Goal: Task Accomplishment & Management: Manage account settings

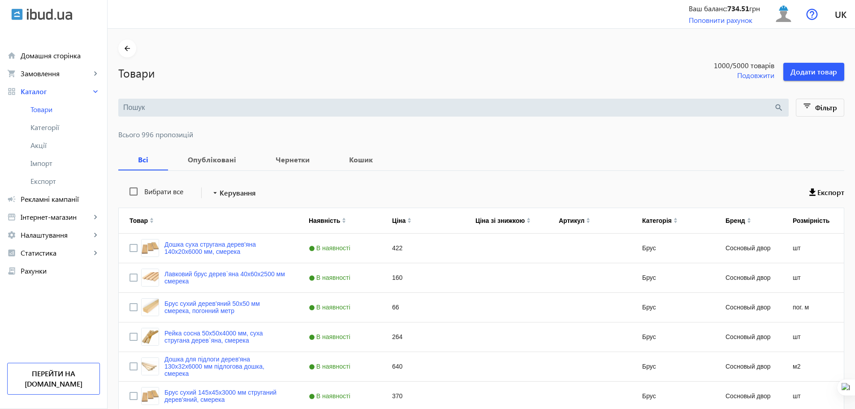
click at [221, 109] on input "search" at bounding box center [448, 108] width 651 height 10
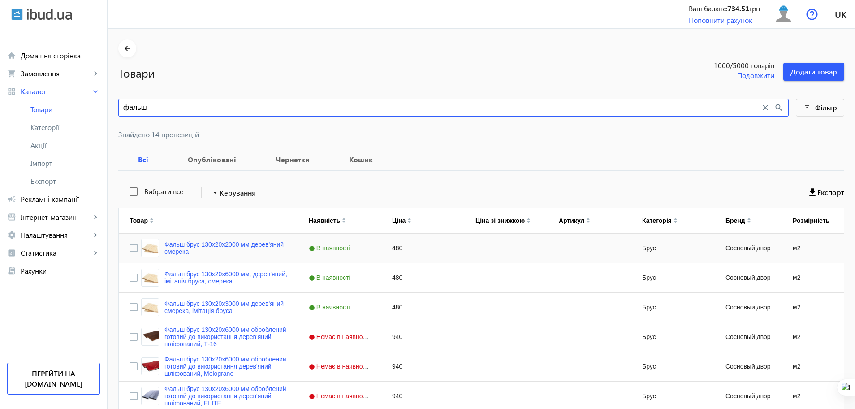
type input "фальш"
click at [123, 244] on div "Фальш брус 130x20x2000 мм дерев'яний смерека" at bounding box center [208, 247] width 179 height 29
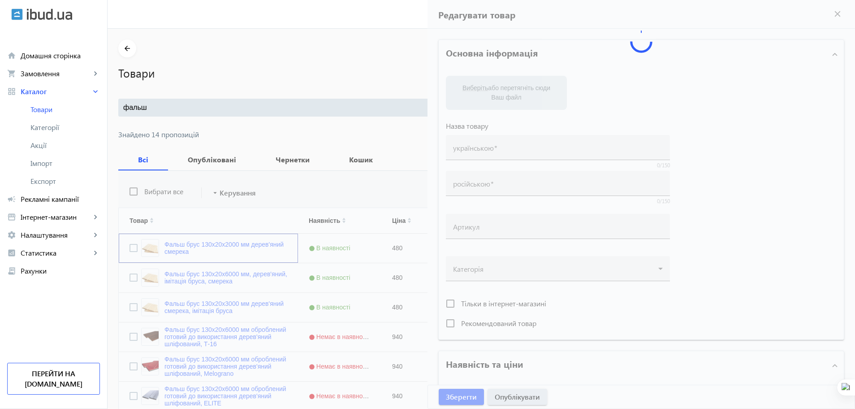
type input "Фальш брус 130x20x2000 мм дерев'яний смерека"
type input "Фальш брус 130x20x2000 мм деревянный ель"
type input "480"
type input "брус, будівельний брус, брус дерево, сосна термо, Термососна, Термососна для те…"
type input "брус, строительный брус, брус дерево, сосна термо, Термососна, Термососна для т…"
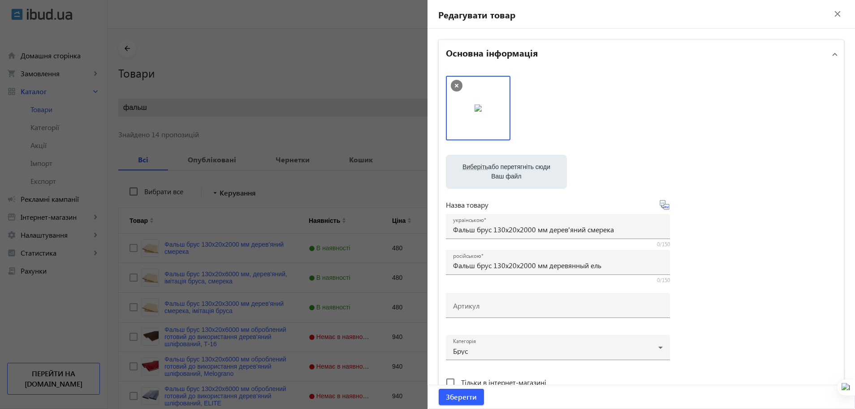
click at [129, 242] on div at bounding box center [427, 204] width 855 height 409
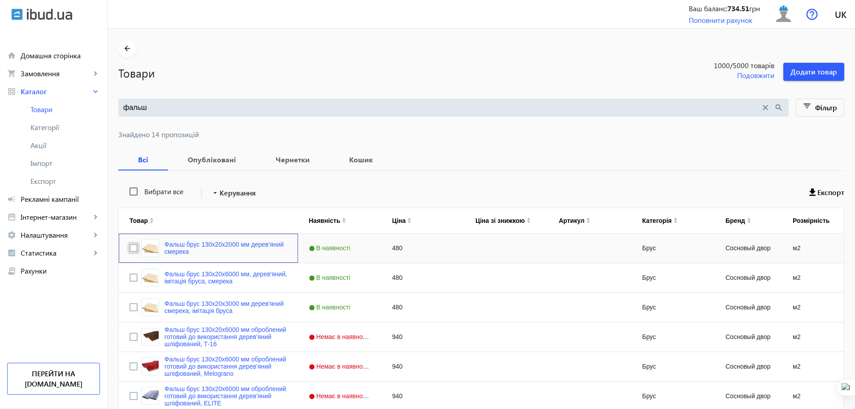
click at [129, 246] on input "Press Space to toggle row selection (unchecked)" at bounding box center [133, 248] width 8 height 8
checkbox input "true"
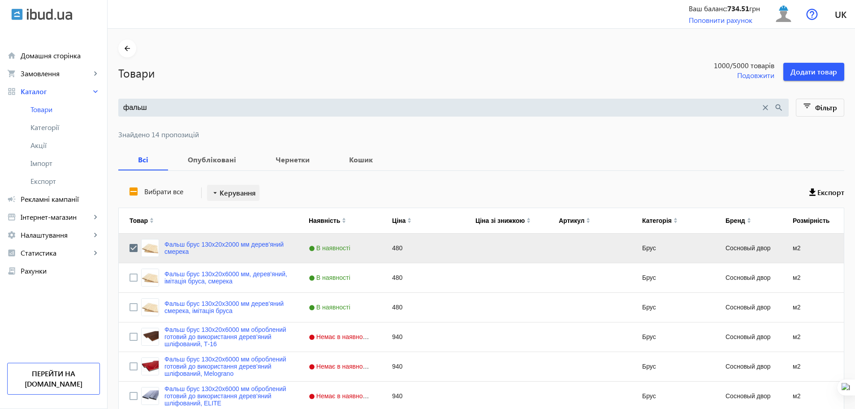
click at [226, 189] on span "Керування" at bounding box center [238, 192] width 36 height 11
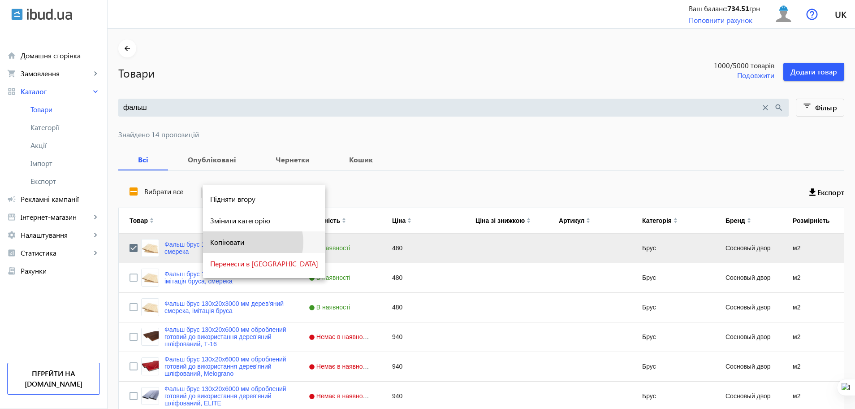
click at [252, 242] on span "Копіювати" at bounding box center [264, 241] width 108 height 7
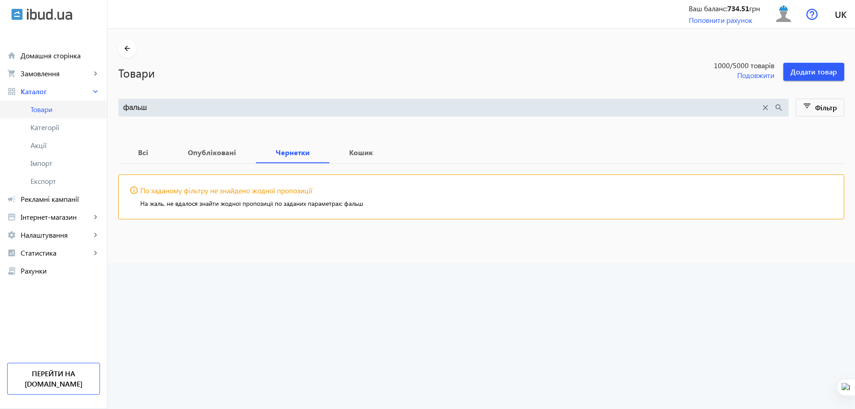
drag, startPoint x: 193, startPoint y: 108, endPoint x: 0, endPoint y: 100, distance: 193.3
click at [0, 100] on div "arrow_back home Домашня сторінка shopping_cart Замовлення keyboard_arrow_right …" at bounding box center [427, 204] width 855 height 409
type input "планкен"
click at [142, 155] on b "Всі" at bounding box center [143, 152] width 28 height 7
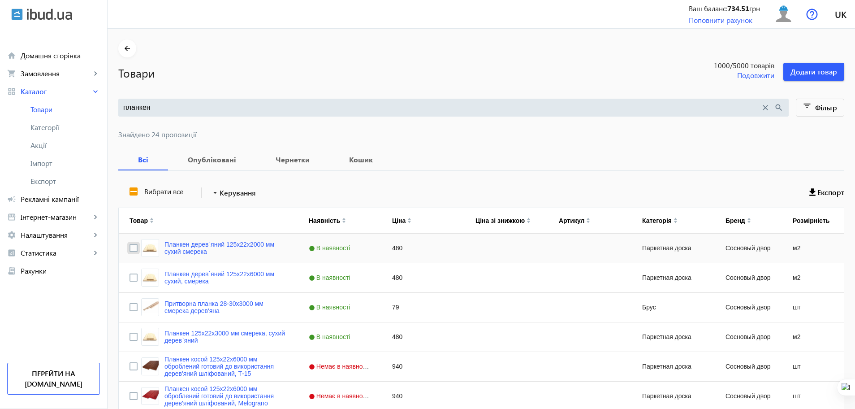
click at [129, 247] on input "Press Space to toggle row selection (unchecked)" at bounding box center [133, 248] width 8 height 8
checkbox input "true"
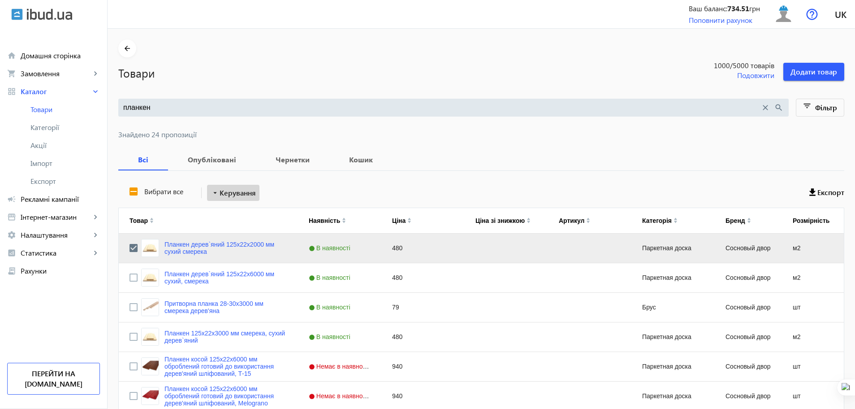
click at [220, 192] on span "Керування" at bounding box center [238, 192] width 36 height 11
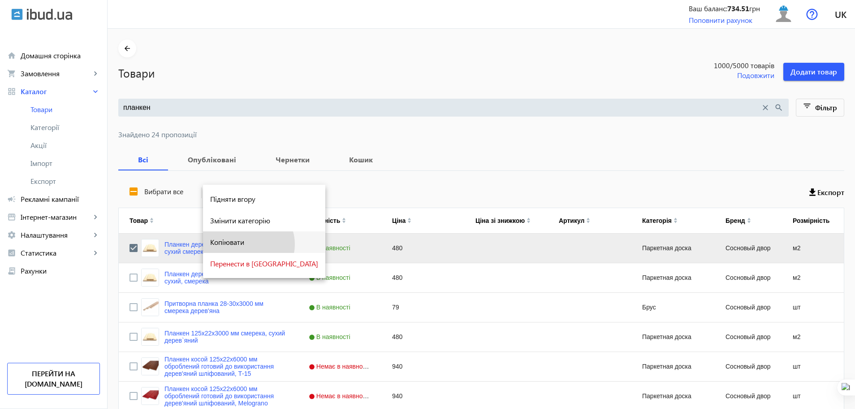
click at [248, 244] on span "Копіювати" at bounding box center [264, 241] width 108 height 7
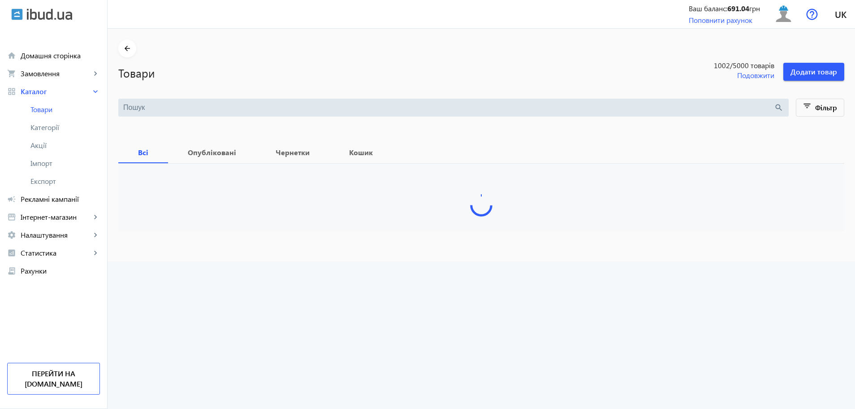
type input "планкен"
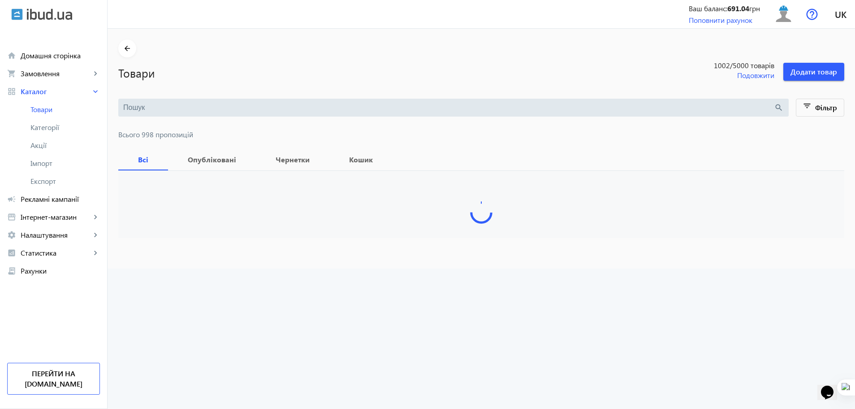
click at [269, 109] on input "search" at bounding box center [448, 108] width 651 height 10
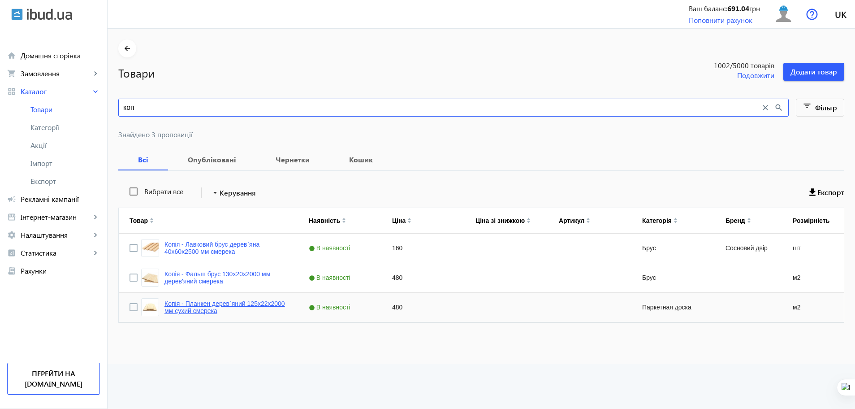
type input "коп"
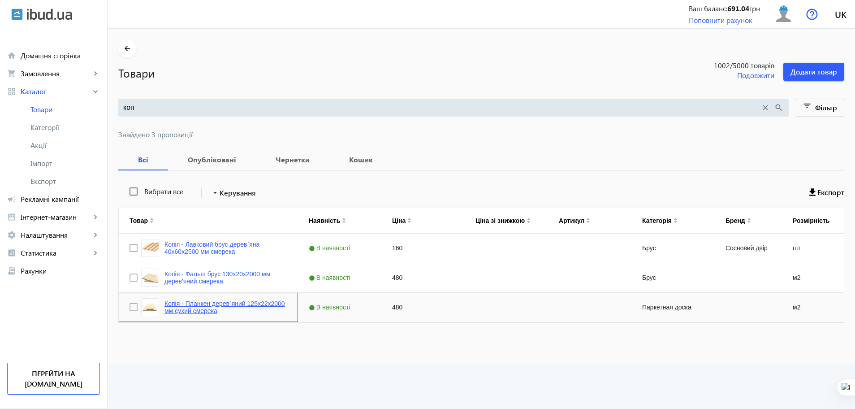
click at [193, 309] on link "Копія - Планкен дерев`яний 125x22x2000 мм сухий смерека" at bounding box center [225, 307] width 123 height 14
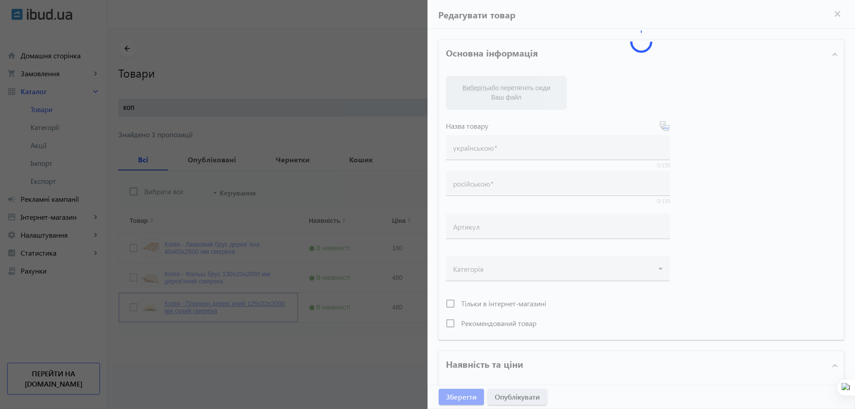
type input "Копія - Планкен дерев`яний 125x22x2000 мм сухий смерека"
type input "Копия - Планкен деревянный 125x22x2000 мм сухой, ель"
type input "480"
type input "вагонка безшовна, вагонка, вагонка для фасаду, колір дерева, поліматеріали, буд…"
type input "вагонка бесшовная, вагонка, вагонка для фасада, цвет дерева, полиматериалы, стр…"
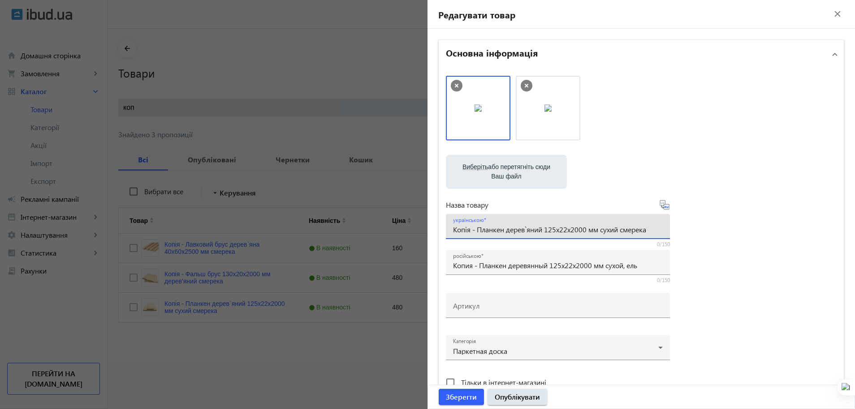
drag, startPoint x: 546, startPoint y: 230, endPoint x: 585, endPoint y: 230, distance: 39.0
click at [585, 230] on input "Копія - Планкен дерев`яний 125x22x2000 мм сухий смерека" at bounding box center [558, 228] width 210 height 9
paste input "140*18*4000"
type input "Копія - Планкен дерев`яний 140*18*4000 мм сухий смерека"
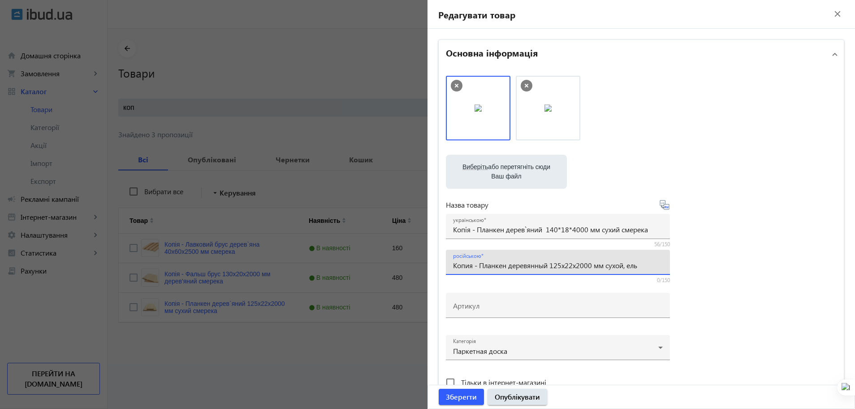
drag, startPoint x: 550, startPoint y: 267, endPoint x: 594, endPoint y: 267, distance: 44.4
click at [594, 267] on input "Копия - Планкен деревянный 125x22x2000 мм сухой, ель" at bounding box center [558, 264] width 210 height 9
paste input "140*18*4000"
drag, startPoint x: 477, startPoint y: 268, endPoint x: 331, endPoint y: 296, distance: 148.9
click at [331, 296] on mat-sidenav-container "arrow_back Товари 1002 /5000 товарів Подовжити Додати товар коп close search fi…" at bounding box center [481, 196] width 747 height 335
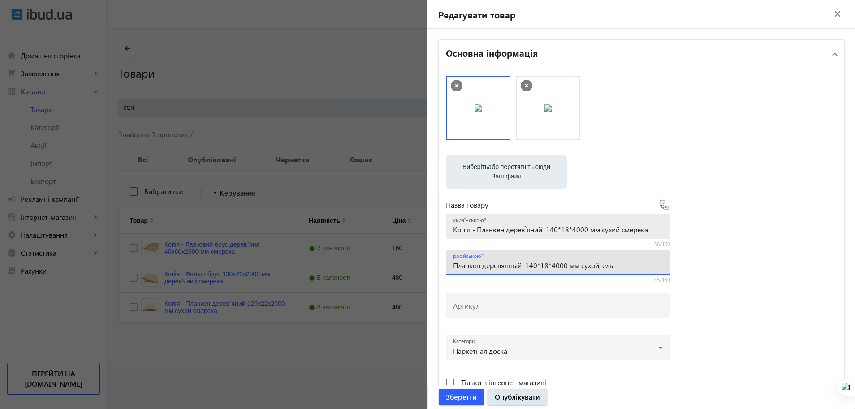
type input "Планкен деревянный 140*18*4000 мм сухой, ель"
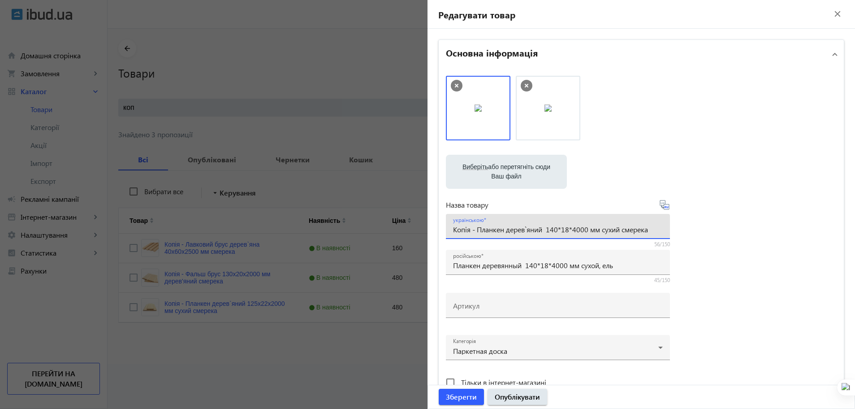
drag, startPoint x: 475, startPoint y: 229, endPoint x: 381, endPoint y: 238, distance: 93.6
click at [381, 238] on mat-sidenav-container "arrow_back Товари 1002 /5000 товарів Подовжити Додати товар коп close search fi…" at bounding box center [481, 196] width 747 height 335
type input "Планкен дерев`яний 140*18*4000 мм сухий смерека"
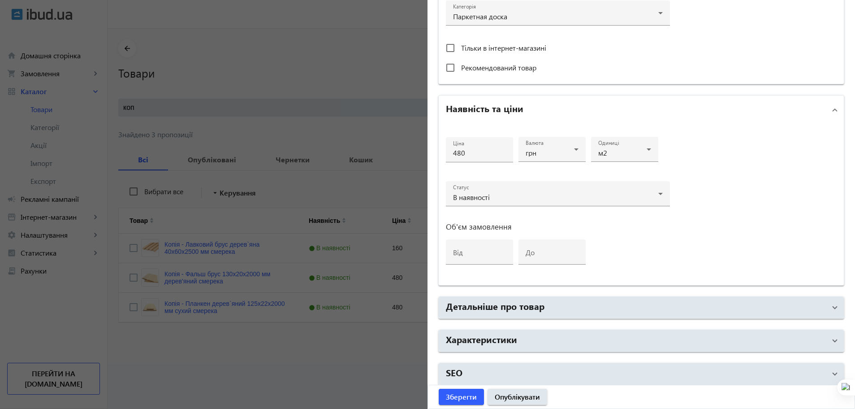
scroll to position [339, 0]
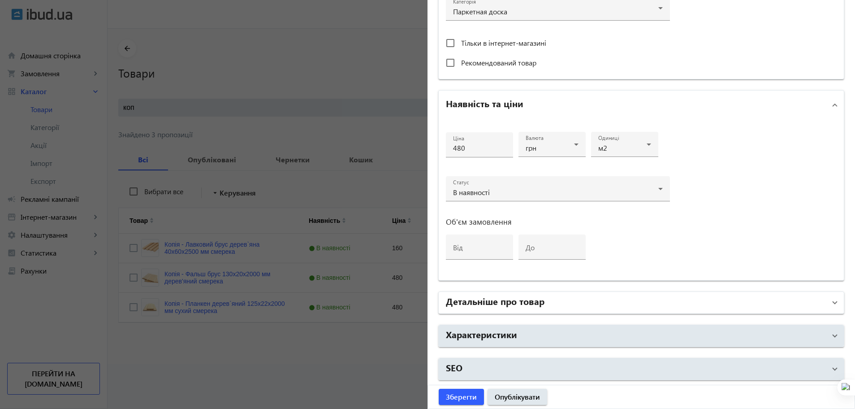
click at [474, 296] on h2 "Детальніше про товар" at bounding box center [495, 300] width 99 height 13
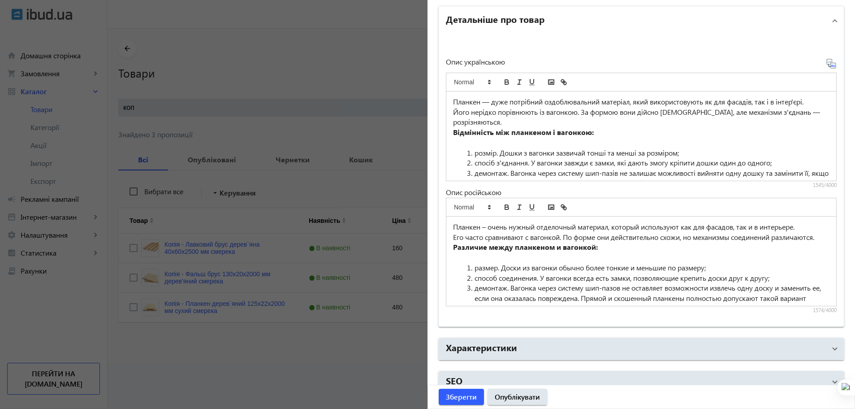
scroll to position [638, 0]
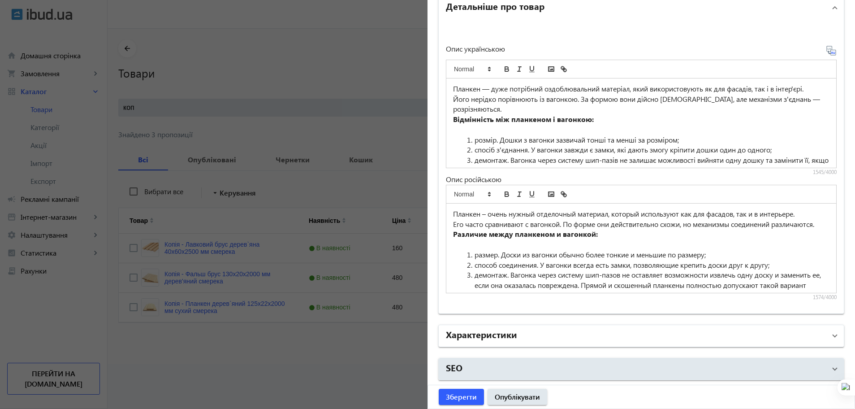
click at [690, 328] on mat-panel-title "Характеристики" at bounding box center [636, 336] width 380 height 16
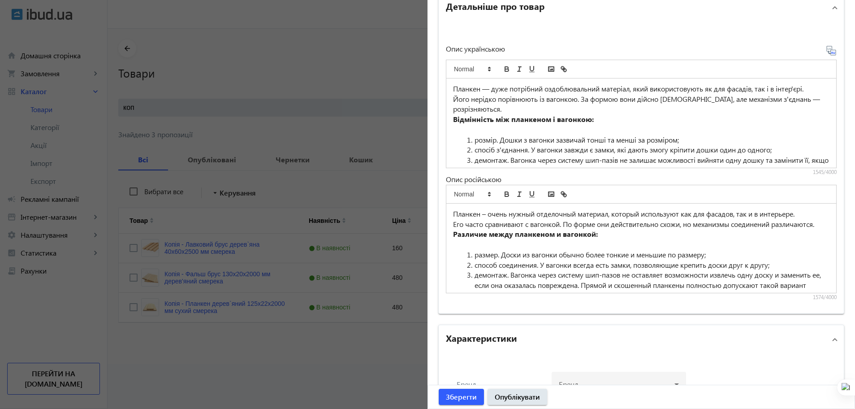
scroll to position [726, 0]
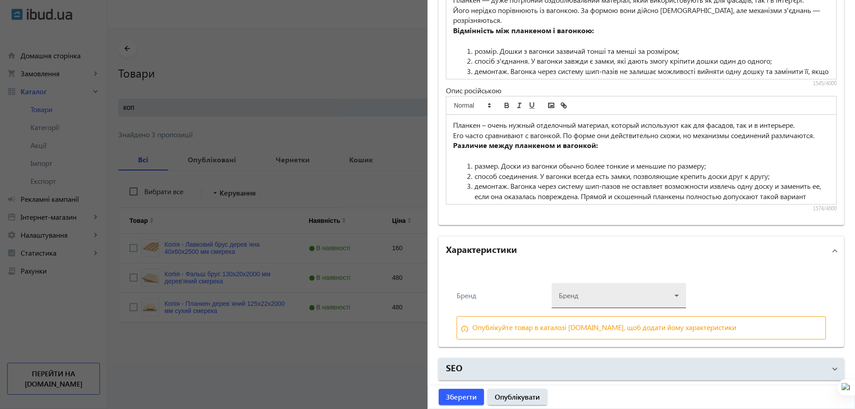
click at [612, 299] on div at bounding box center [619, 292] width 120 height 32
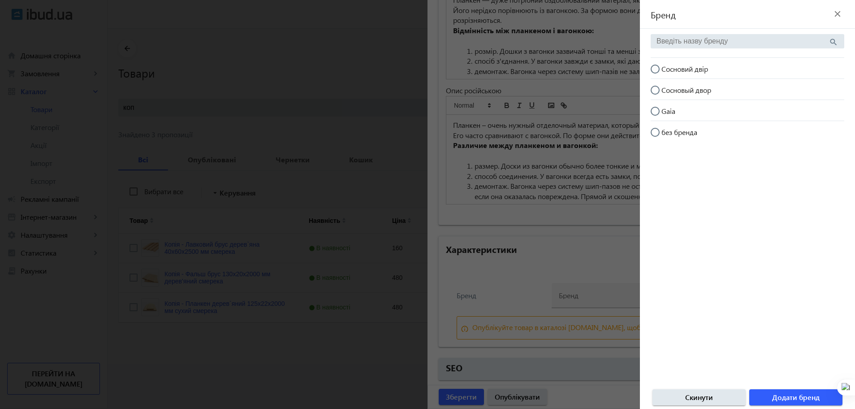
click at [692, 73] on span "Сосновий двір" at bounding box center [684, 68] width 47 height 9
click at [669, 73] on input "Сосновий двір" at bounding box center [660, 74] width 18 height 18
radio input "true"
click at [784, 398] on span "Додати бренд" at bounding box center [795, 397] width 47 height 10
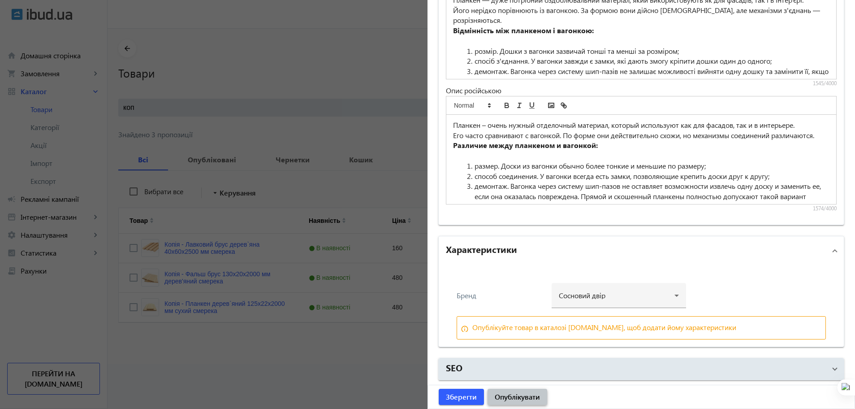
click at [505, 397] on span "Опублікувати" at bounding box center [517, 397] width 45 height 10
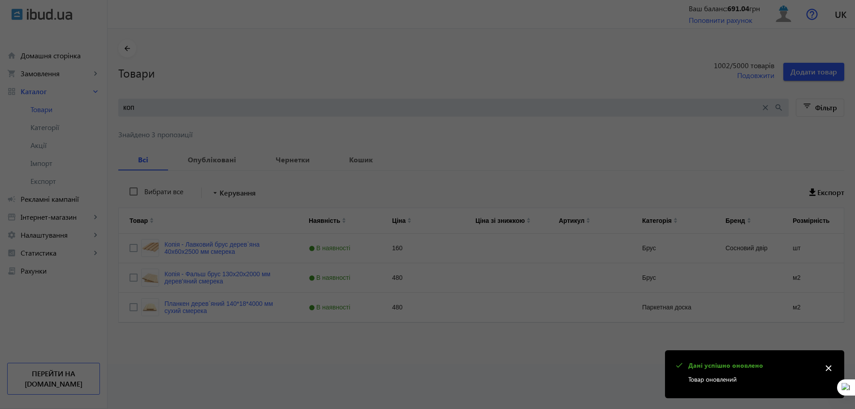
scroll to position [0, 0]
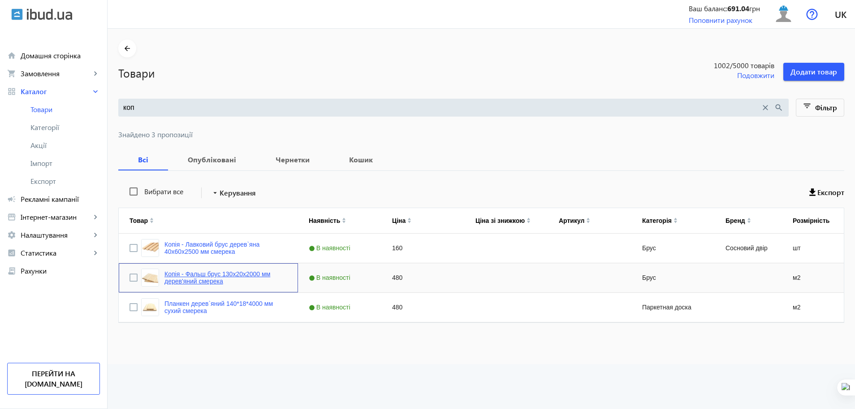
click at [220, 273] on link "Копія - Фальш брус 130x20x2000 мм дерев'яний смерека" at bounding box center [225, 277] width 123 height 14
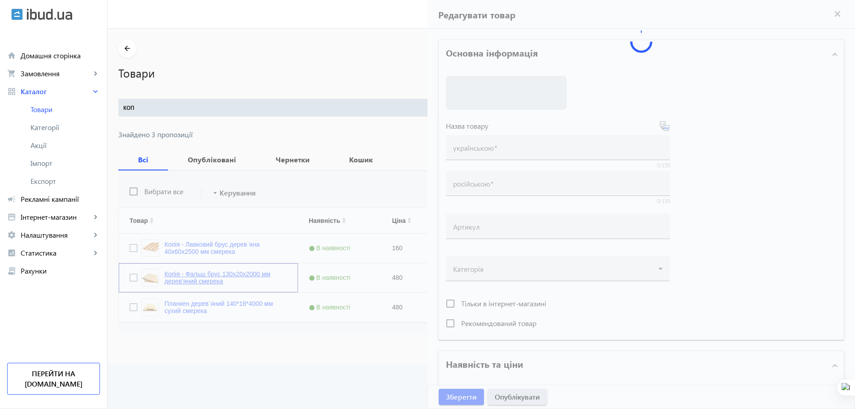
type input "Копія - Фальш брус 130x20x2000 мм дерев'яний смерека"
type input "Копия - Фальш брус 130x20x2000 мм деревянный ель"
type input "480"
type input "брус, будівельний брус, брус дерево, сосна термо, Термососна, Термососна для те…"
type input "брус, строительный брус, брус дерево, сосна термо, Термососна, Термососна для т…"
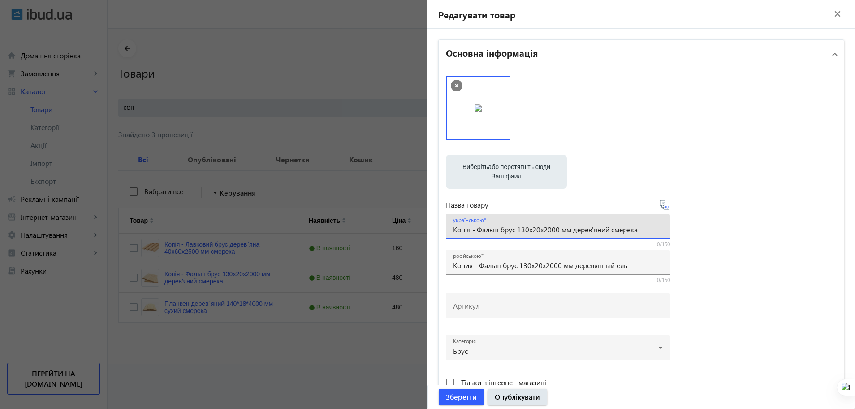
drag, startPoint x: 476, startPoint y: 233, endPoint x: 382, endPoint y: 223, distance: 94.6
click at [382, 223] on mat-sidenav-container "arrow_back Товари 1002 /5000 товарів Подовжити Додати товар коп close search fi…" at bounding box center [481, 196] width 747 height 335
type input "Фальш брус 130x20x2000 мм дерев'яний смерека"
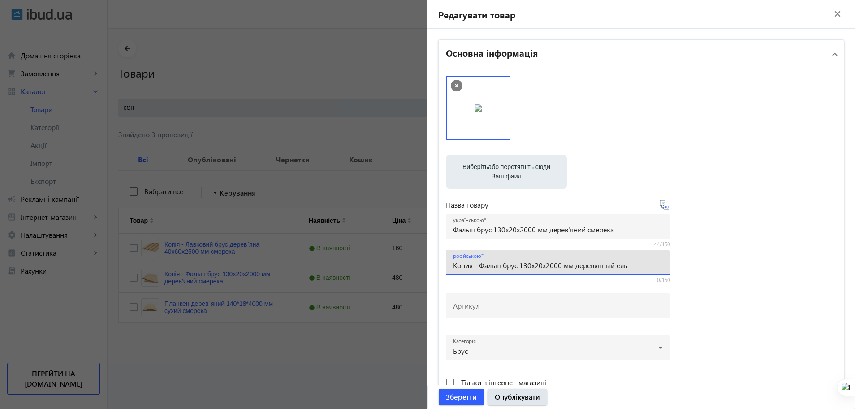
drag, startPoint x: 477, startPoint y: 267, endPoint x: 393, endPoint y: 268, distance: 84.7
click at [393, 268] on mat-sidenav-container "arrow_back Товари 1002 /5000 товарів Подовжити Додати товар коп close search fi…" at bounding box center [481, 196] width 747 height 335
type input "Фальш брус 130x20x2000 мм деревянный ель"
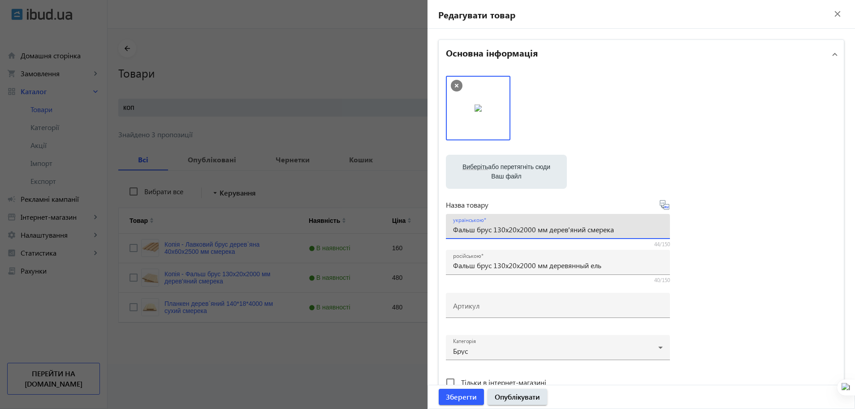
drag, startPoint x: 491, startPoint y: 230, endPoint x: 533, endPoint y: 229, distance: 42.6
click at [533, 229] on input "Фальш брус 130x20x2000 мм дерев'яний смерека" at bounding box center [558, 228] width 210 height 9
paste input "5*18*4000"
type input "Фальш брус 135*18*4000 мм дерев'яний смерека"
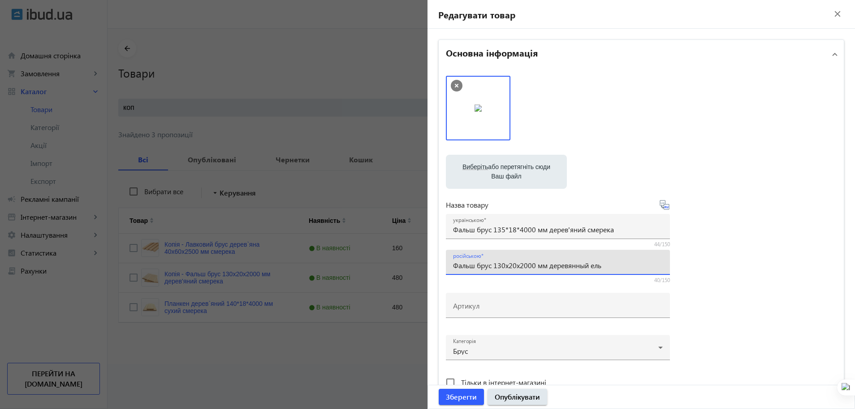
drag, startPoint x: 491, startPoint y: 266, endPoint x: 534, endPoint y: 264, distance: 43.1
click at [534, 264] on input "Фальш брус 130x20x2000 мм деревянный ель" at bounding box center [558, 264] width 210 height 9
paste input "5*18*4"
type input "Фальш брус 135*18*4000 мм деревянный ель"
click at [545, 315] on div "Артикул" at bounding box center [558, 305] width 210 height 25
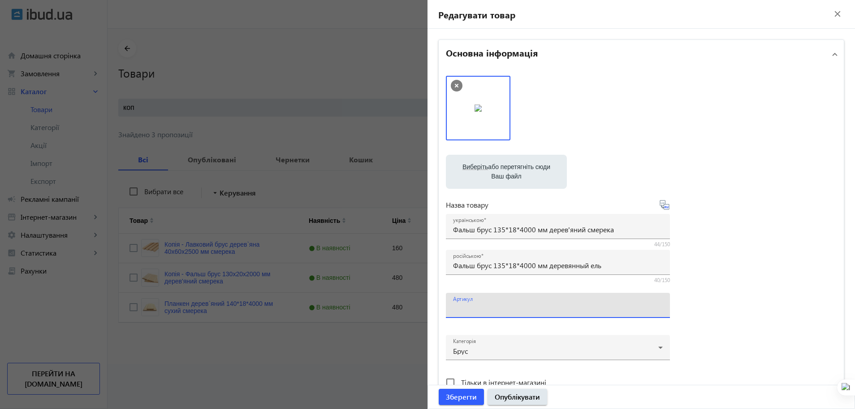
paste input "135*18*4000"
click at [466, 311] on input "135*18*4000" at bounding box center [558, 307] width 210 height 9
type input "13518-4000"
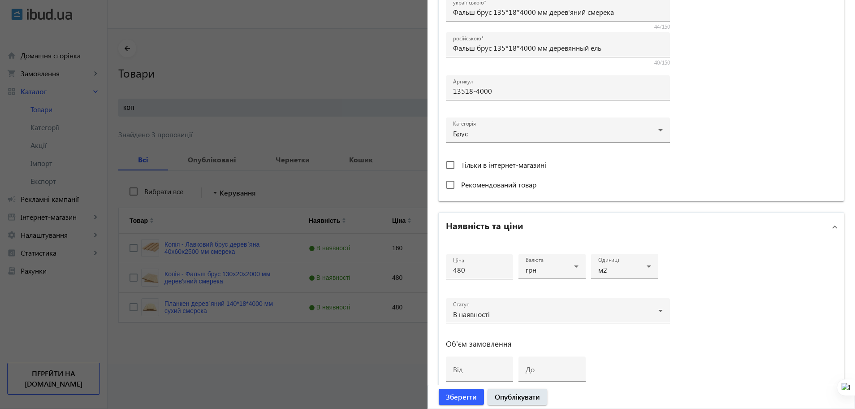
scroll to position [301, 0]
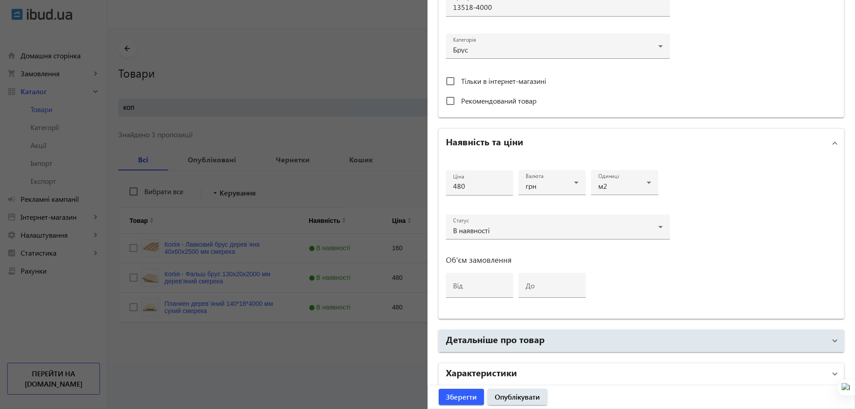
click at [502, 363] on mat-expansion-panel-header "Характеристики" at bounding box center [641, 374] width 405 height 22
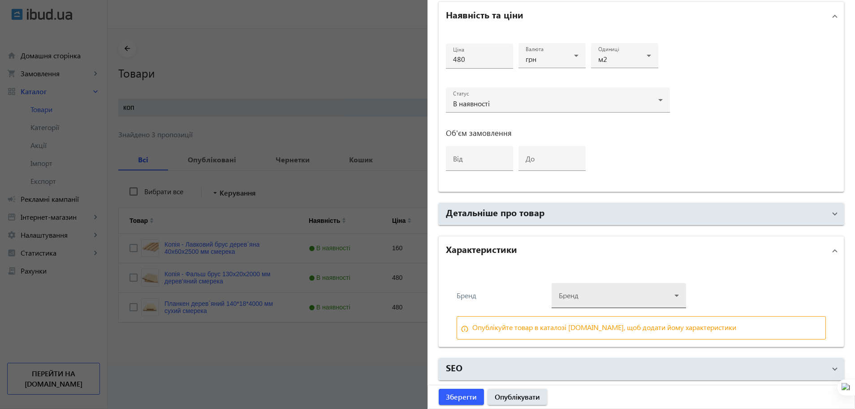
click at [579, 293] on div at bounding box center [619, 292] width 120 height 32
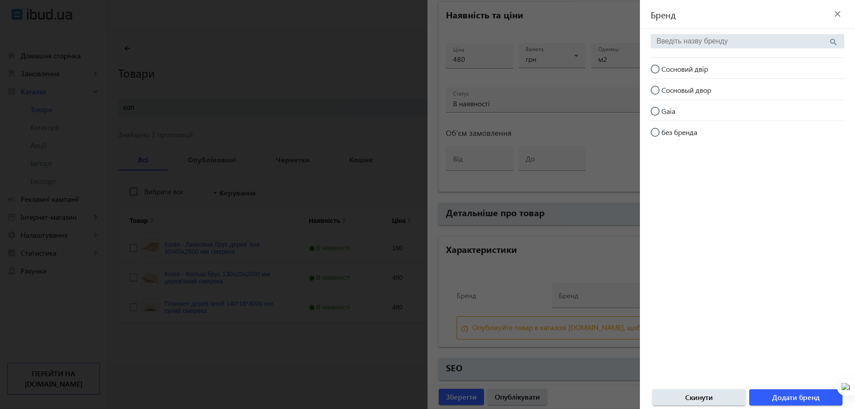
click at [704, 72] on span "Сосновий двір" at bounding box center [684, 68] width 47 height 9
click at [669, 72] on input "Сосновий двір" at bounding box center [660, 74] width 18 height 18
radio input "true"
drag, startPoint x: 772, startPoint y: 380, endPoint x: 774, endPoint y: 394, distance: 13.6
click at [774, 394] on brand-side-selector "Бренд close search Сосновий двір Сосновый двор Gaia без бренда Скинути Додати б…" at bounding box center [747, 204] width 215 height 409
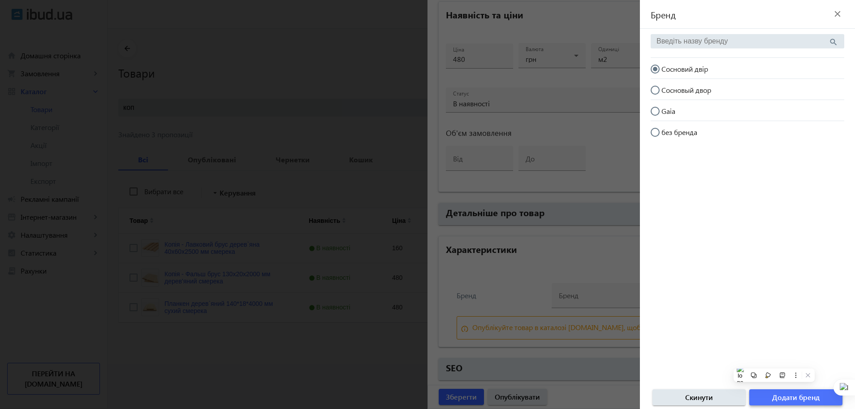
click at [774, 394] on span "Додати бренд" at bounding box center [795, 397] width 47 height 10
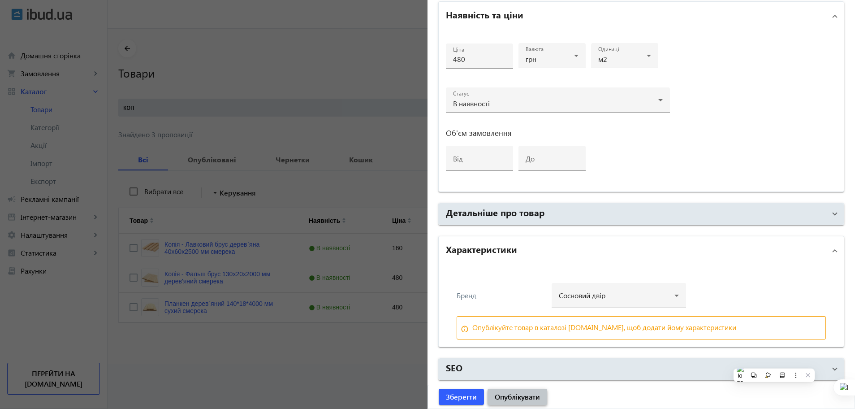
click at [503, 400] on span "Опублікувати" at bounding box center [517, 397] width 45 height 10
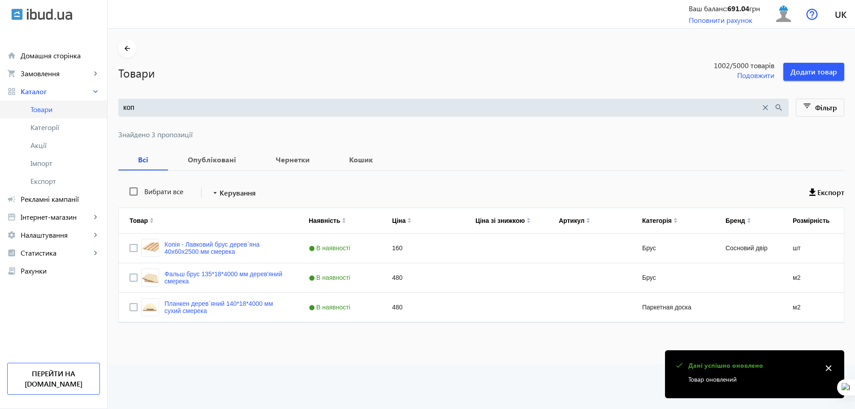
drag, startPoint x: 155, startPoint y: 109, endPoint x: 92, endPoint y: 107, distance: 62.8
click at [92, 107] on div "arrow_back home Домашня сторінка shopping_cart Замовлення keyboard_arrow_right …" at bounding box center [427, 204] width 855 height 409
type input "терасна"
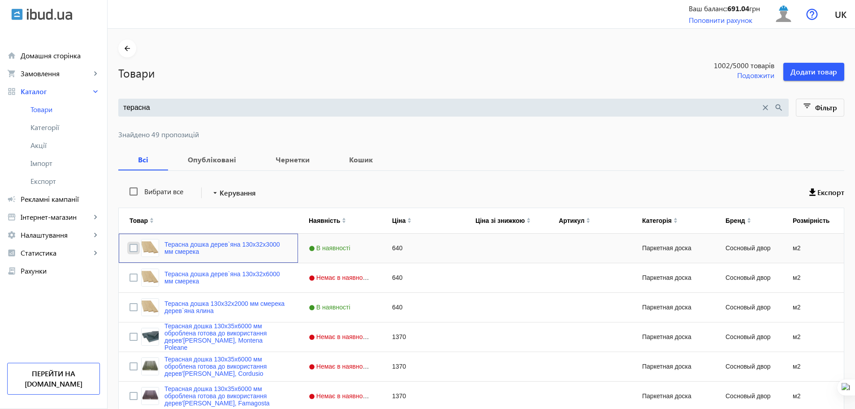
click at [129, 248] on input "Press Space to toggle row selection (unchecked)" at bounding box center [133, 248] width 8 height 8
checkbox input "true"
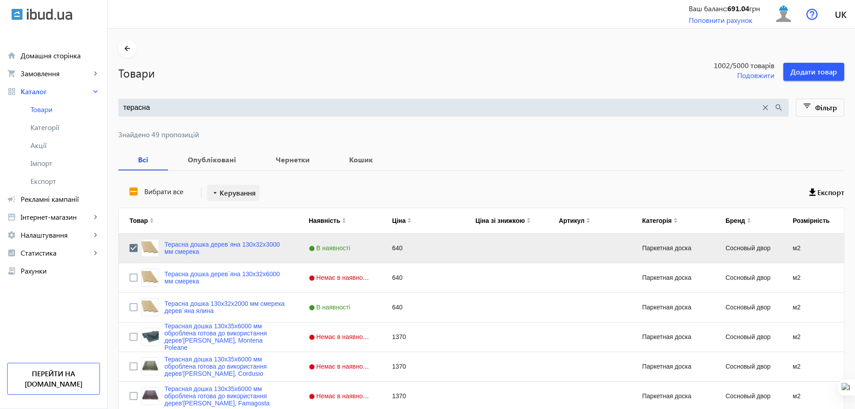
click at [214, 193] on mat-icon "arrow_drop_down" at bounding box center [215, 192] width 9 height 9
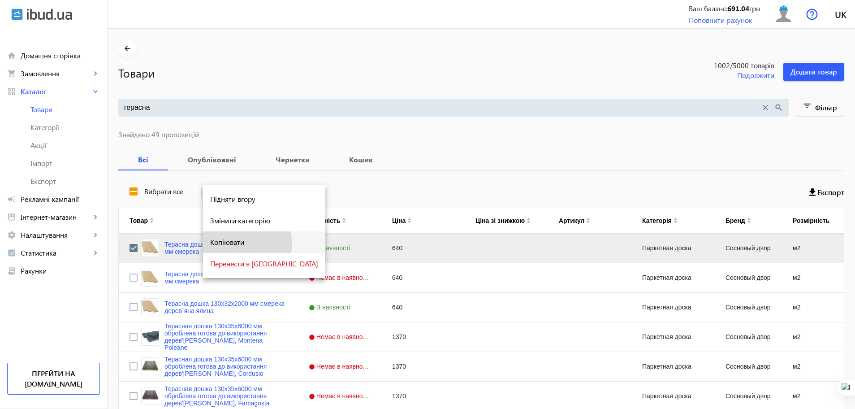
click at [246, 243] on span "Копіювати" at bounding box center [264, 241] width 108 height 7
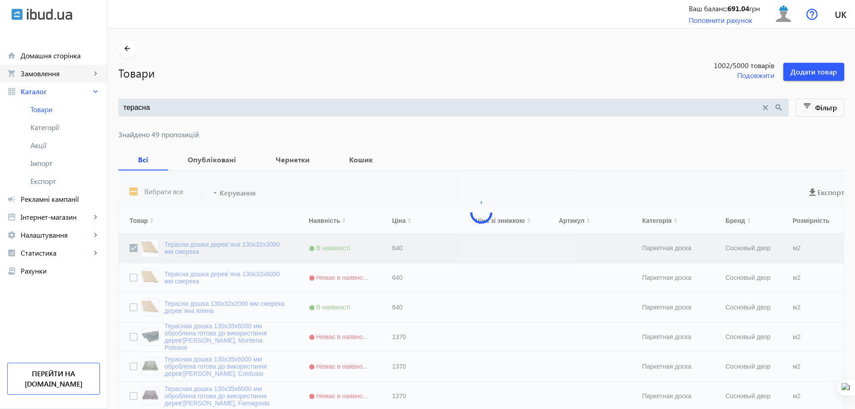
drag, startPoint x: 49, startPoint y: 90, endPoint x: 38, endPoint y: 73, distance: 20.8
drag, startPoint x: 38, startPoint y: 73, endPoint x: 31, endPoint y: 110, distance: 37.8
click at [54, 107] on span "Товари" at bounding box center [64, 109] width 69 height 9
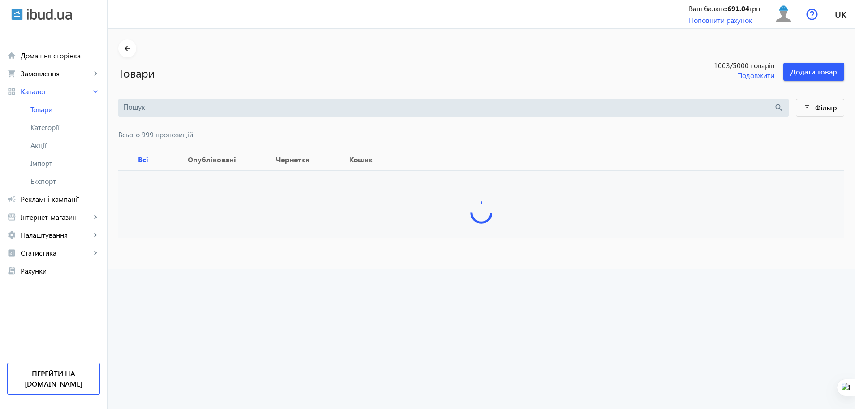
click at [248, 112] on input "search" at bounding box center [448, 108] width 651 height 10
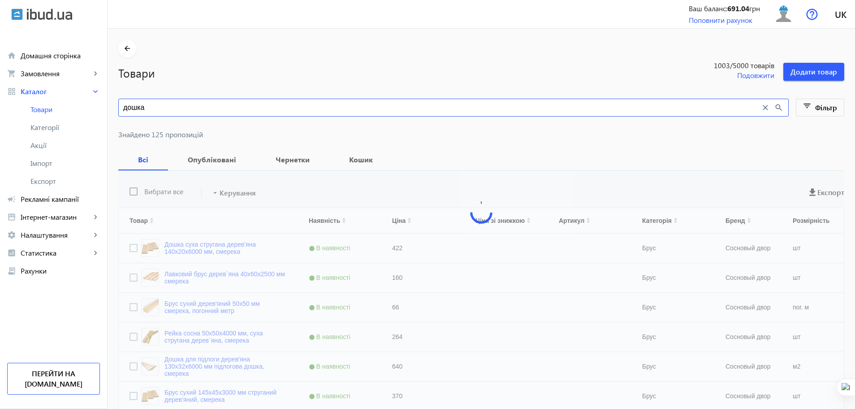
click at [248, 112] on input "дошка" at bounding box center [441, 108] width 637 height 10
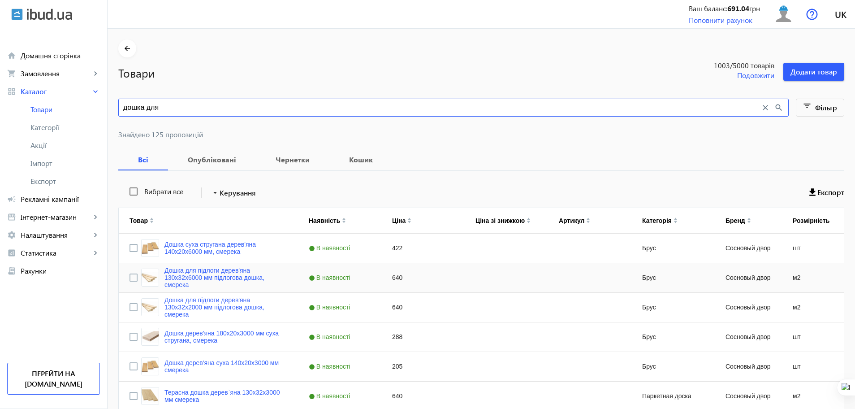
type input "дошка для"
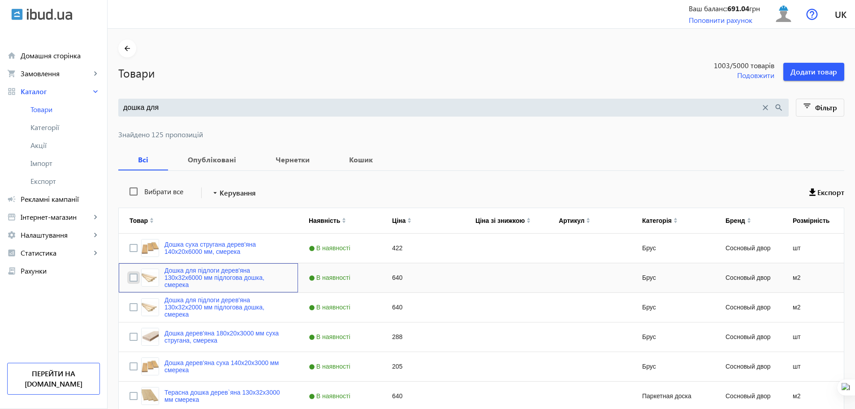
click at [129, 276] on input "Press Space to toggle row selection (unchecked)" at bounding box center [133, 277] width 8 height 8
checkbox input "true"
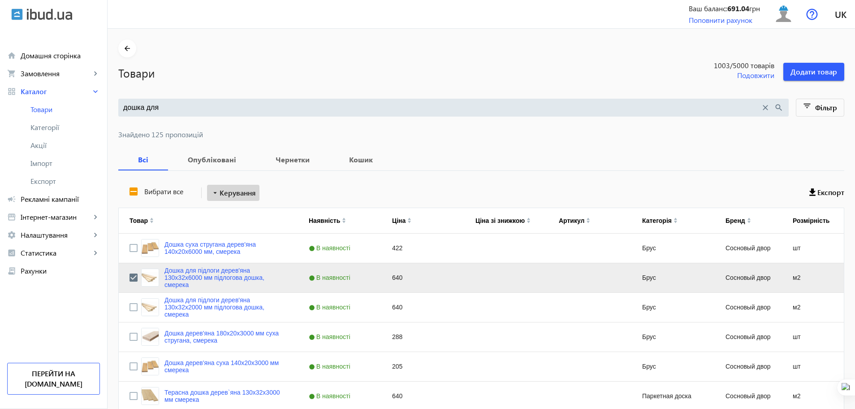
click at [237, 197] on span "Керування" at bounding box center [238, 192] width 36 height 11
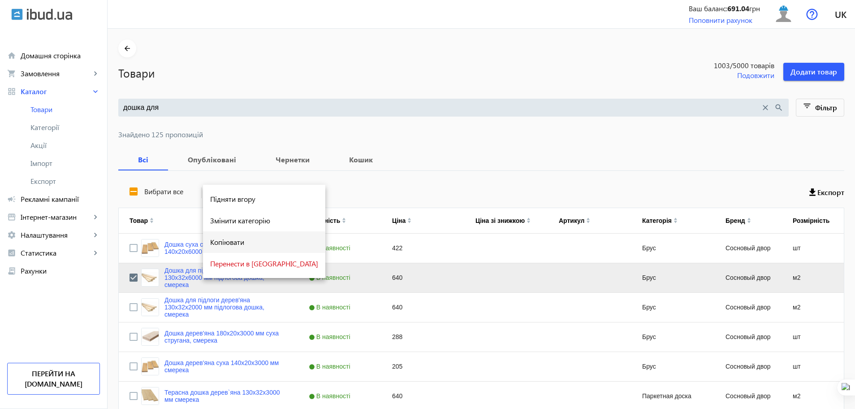
click at [250, 245] on span "Копіювати" at bounding box center [264, 241] width 108 height 7
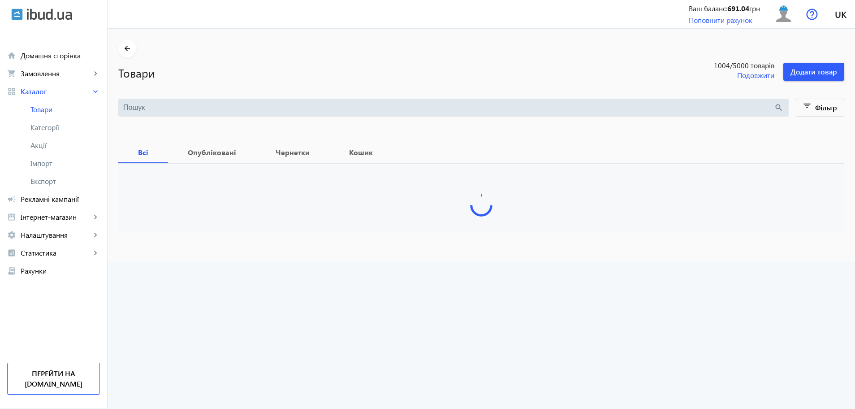
click at [246, 100] on div "search" at bounding box center [453, 108] width 670 height 18
click at [246, 108] on input "search" at bounding box center [448, 108] width 651 height 10
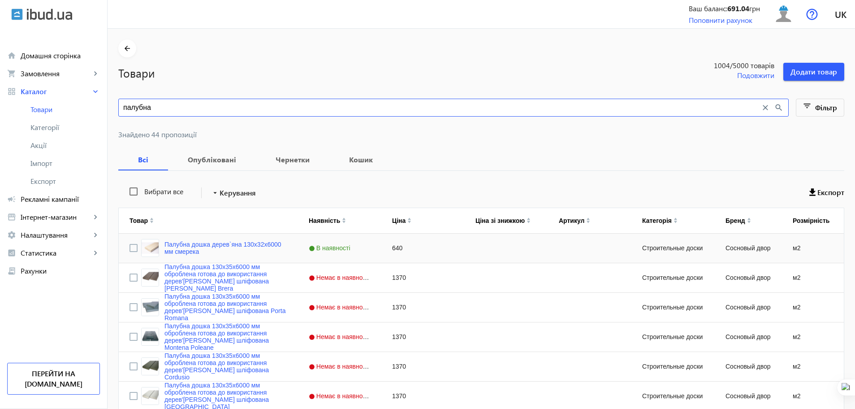
type input "палубна"
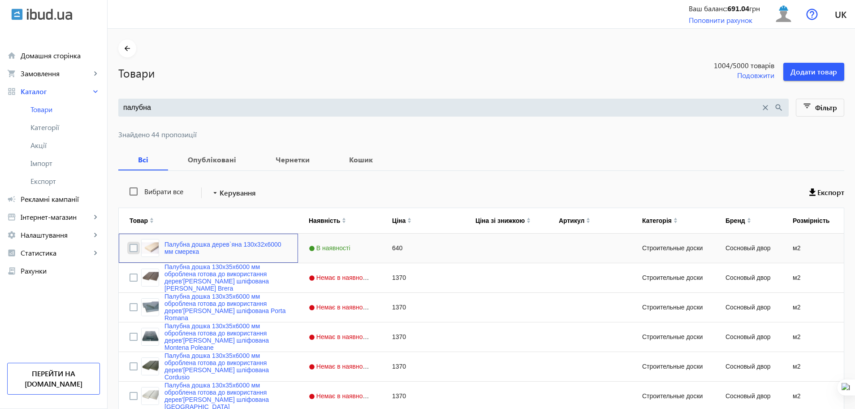
click at [129, 245] on input "Press Space to toggle row selection (unchecked)" at bounding box center [133, 248] width 8 height 8
checkbox input "true"
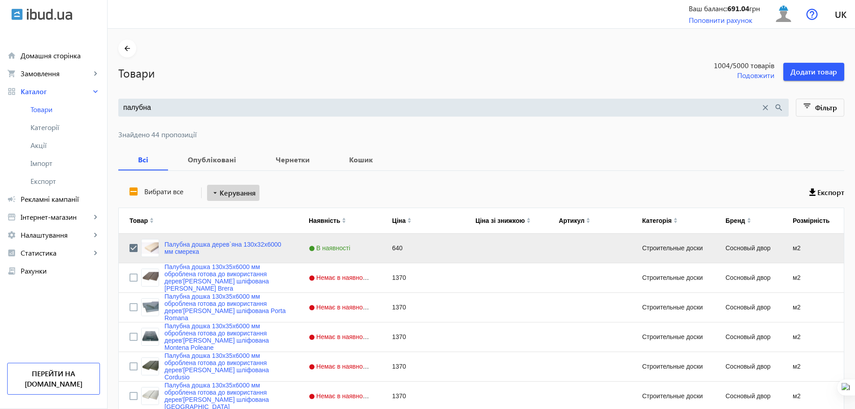
click at [230, 193] on span "Керування" at bounding box center [238, 192] width 36 height 11
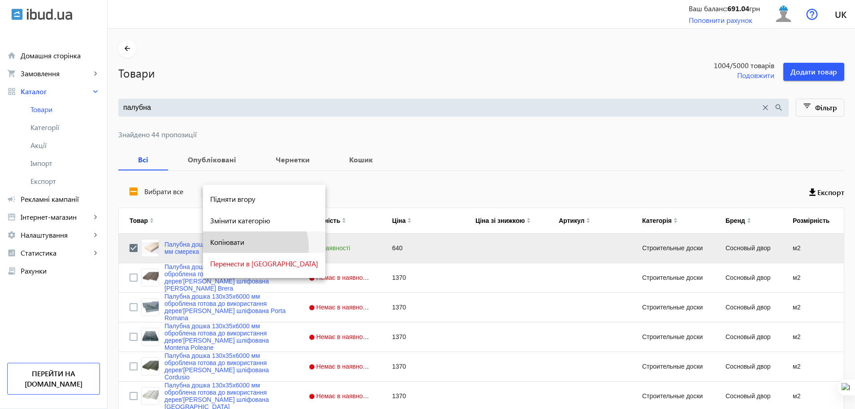
click at [255, 246] on button "Копіювати" at bounding box center [264, 242] width 122 height 22
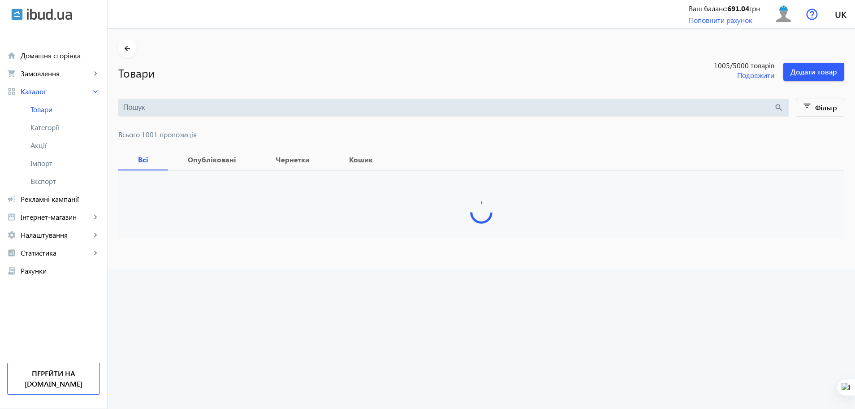
click at [219, 103] on input "search" at bounding box center [448, 108] width 651 height 10
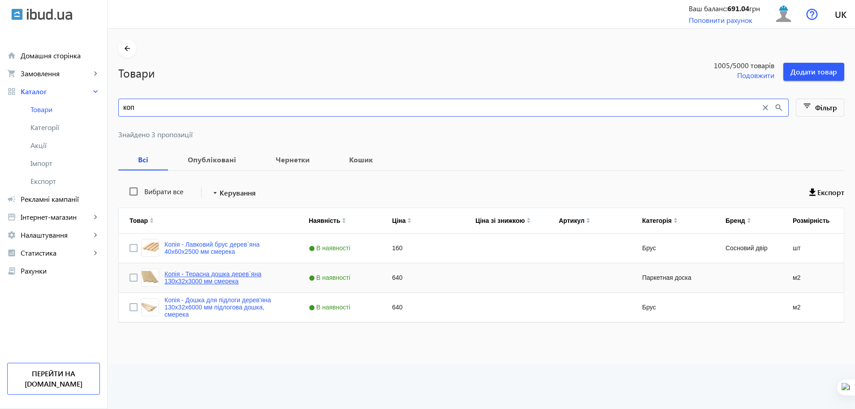
type input "коп"
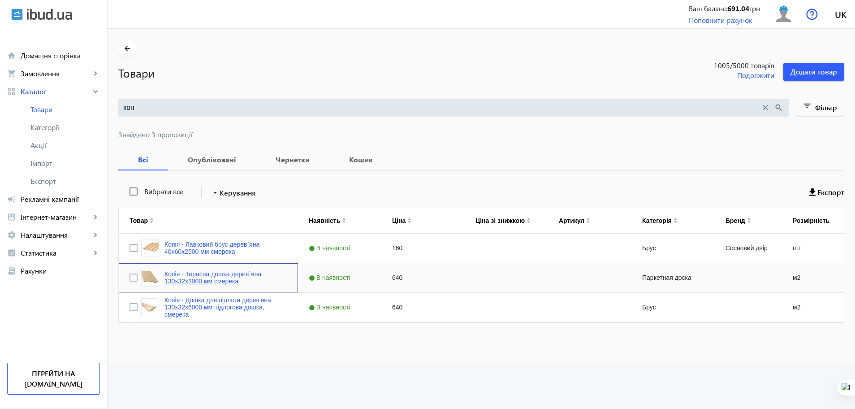
click at [215, 277] on link "Копія - Терасна дошка дерев`яна 130x32x3000 мм смерека" at bounding box center [225, 277] width 123 height 14
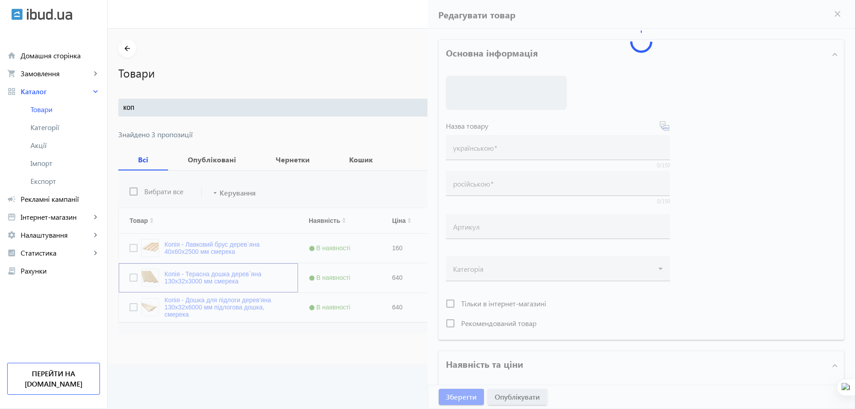
type input "Копія - Терасна дошка дерев`яна 130x32x3000 мм смерека"
type input "Копия - Террасная доска деревянная 130x32x3000 мм"
type input "640"
type input "loremip dolorsit, ametcon, adipisc eli seddoe, tempo incidi, utlaboreetdol, mag…"
type input "loremip dolorsita, consect, adipisc eli seddoe, temp incidi, utlaboreetdol, mag…"
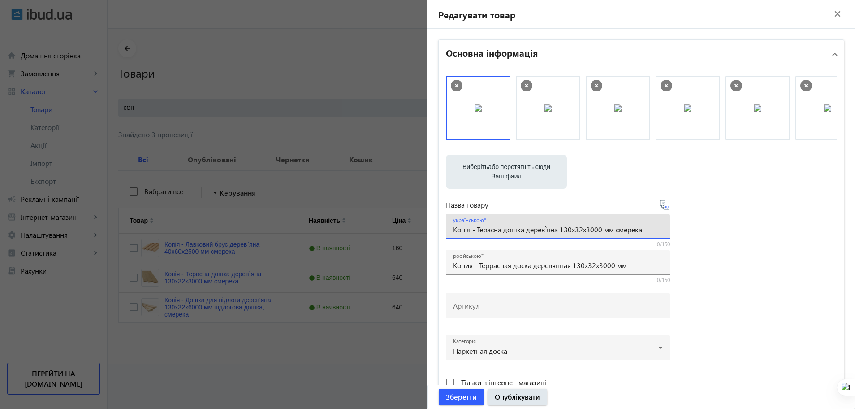
drag, startPoint x: 476, startPoint y: 232, endPoint x: 410, endPoint y: 231, distance: 66.3
click at [410, 231] on mat-sidenav-container "arrow_back Товари 1005 /5000 товарів Подовжити Додати товар коп close search fi…" at bounding box center [481, 196] width 747 height 335
drag, startPoint x: 535, startPoint y: 227, endPoint x: 576, endPoint y: 229, distance: 40.8
click at [576, 229] on input "Терасна дошка дерев`яна 130x32x3000 мм смерека" at bounding box center [558, 228] width 210 height 9
paste input "5*32*4"
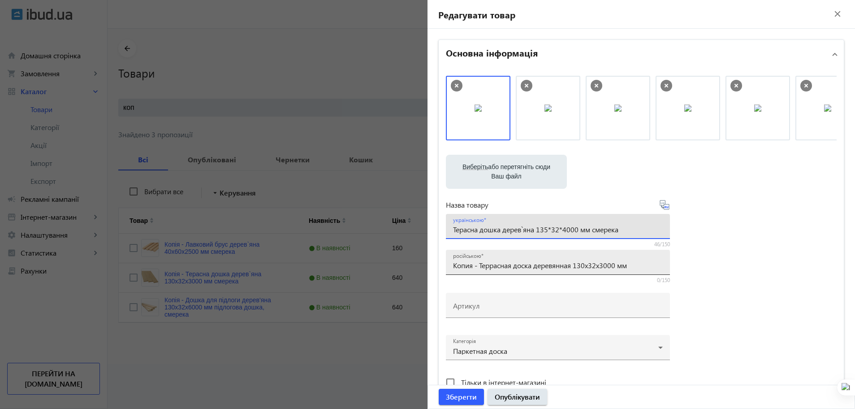
type input "Терасна дошка дерев`яна 135*32*4000 мм смерека"
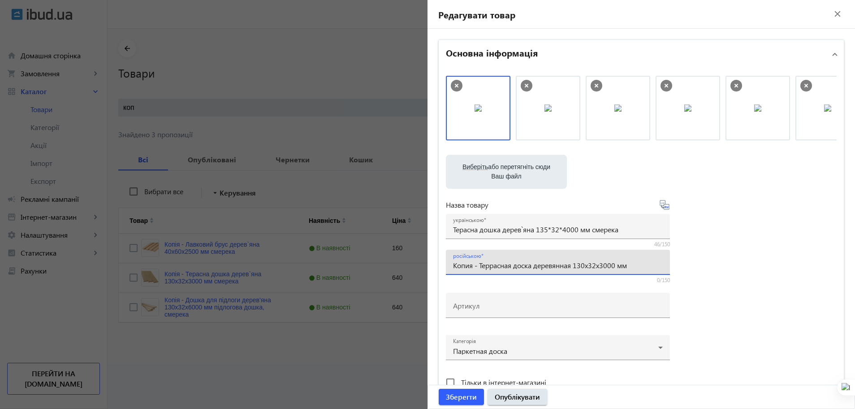
drag, startPoint x: 615, startPoint y: 266, endPoint x: 575, endPoint y: 264, distance: 40.4
click at [575, 264] on input "Копия - Террасная доска деревянная 130x32x3000 мм" at bounding box center [558, 264] width 210 height 9
paste input "5*32*4"
type input "Террасная доска деревянная 135*32*4000 мм"
paste input "135*32*4000"
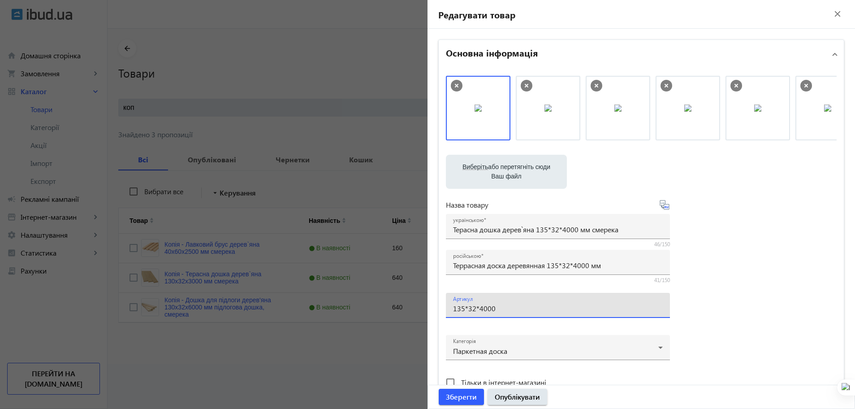
click at [575, 305] on input "135*32*4000" at bounding box center [558, 307] width 210 height 9
click at [465, 310] on input "135*32*4000" at bounding box center [558, 307] width 210 height 9
type input "13532_4000"
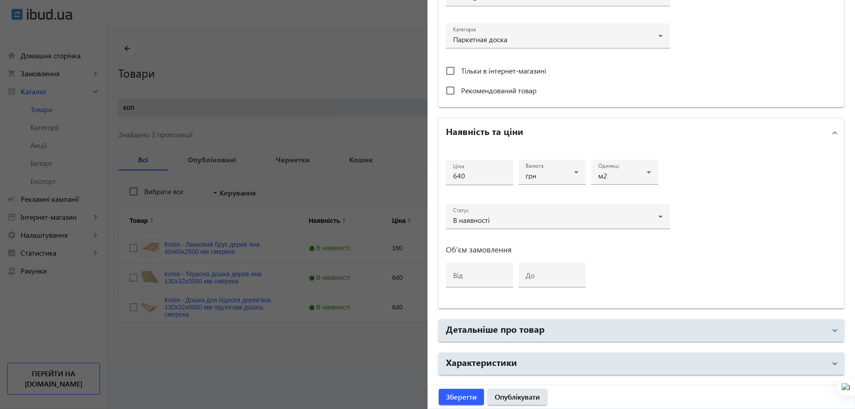
scroll to position [339, 0]
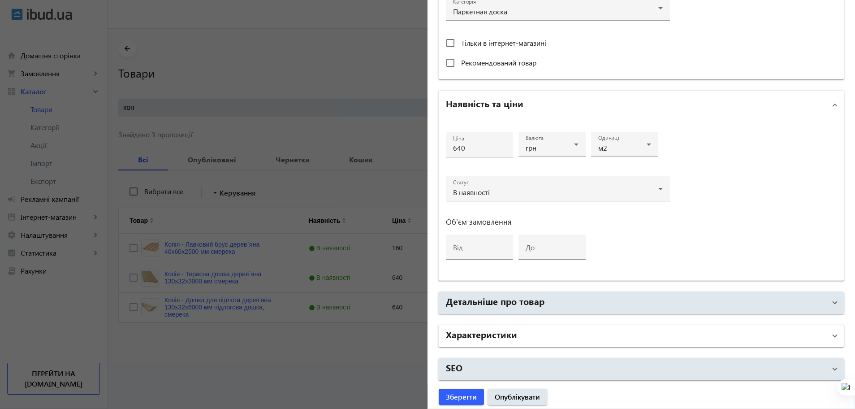
click at [580, 337] on mat-panel-title "Характеристики" at bounding box center [636, 336] width 380 height 16
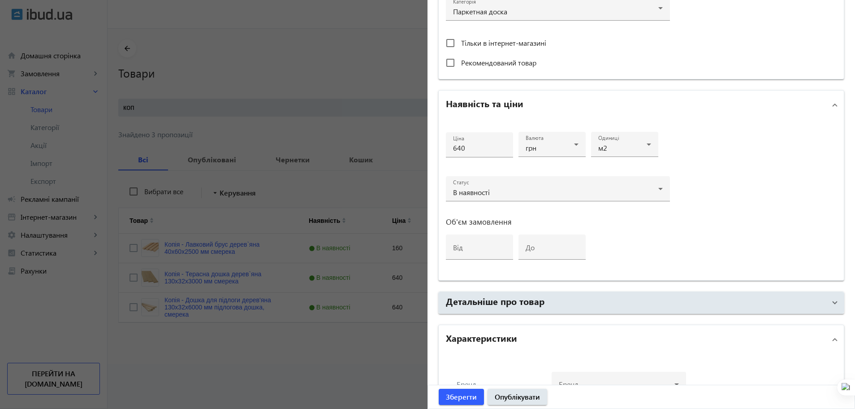
scroll to position [428, 0]
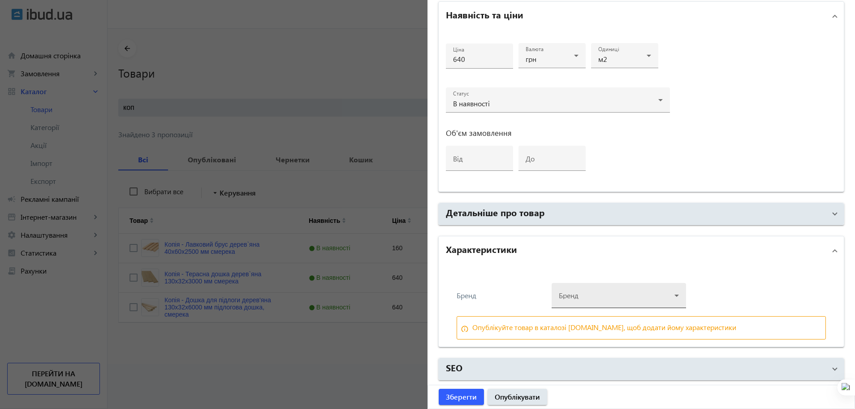
click at [609, 294] on div at bounding box center [619, 292] width 120 height 32
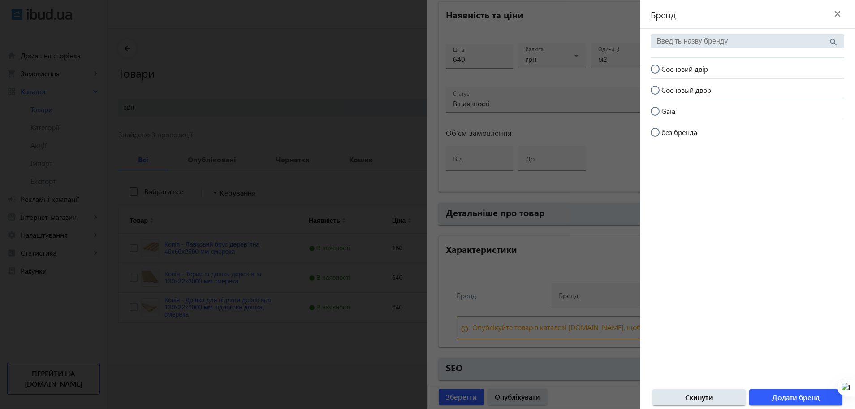
click at [690, 72] on span "Сосновий двір" at bounding box center [684, 68] width 47 height 9
click at [669, 72] on input "Сосновий двір" at bounding box center [660, 74] width 18 height 18
radio input "true"
click at [778, 402] on span "button" at bounding box center [795, 397] width 93 height 22
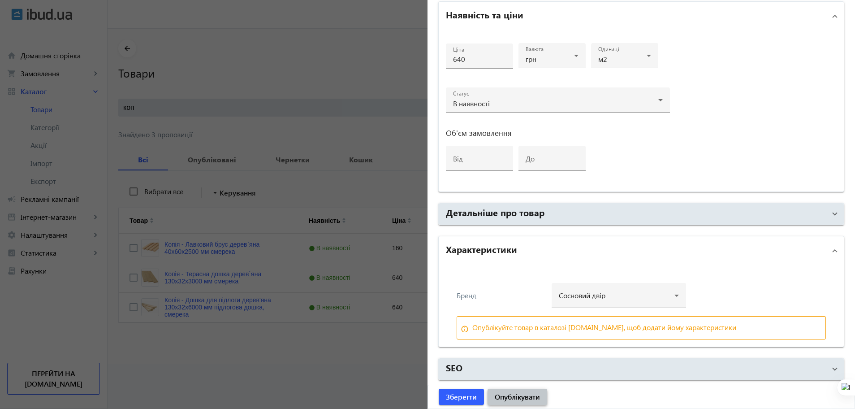
click at [529, 404] on span "submit" at bounding box center [518, 397] width 60 height 22
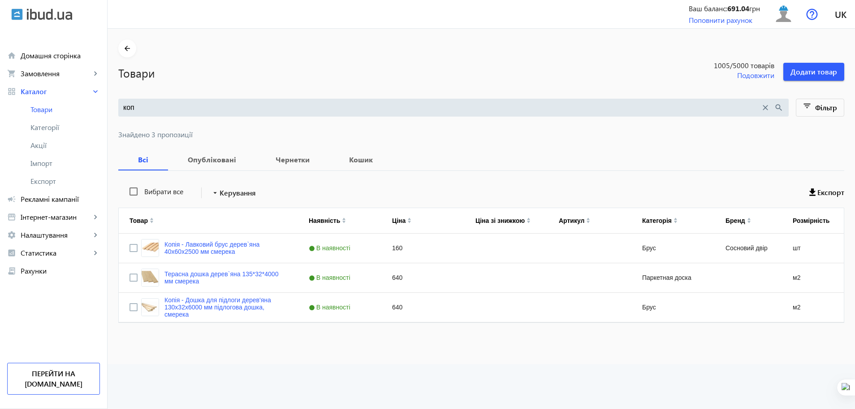
scroll to position [0, 0]
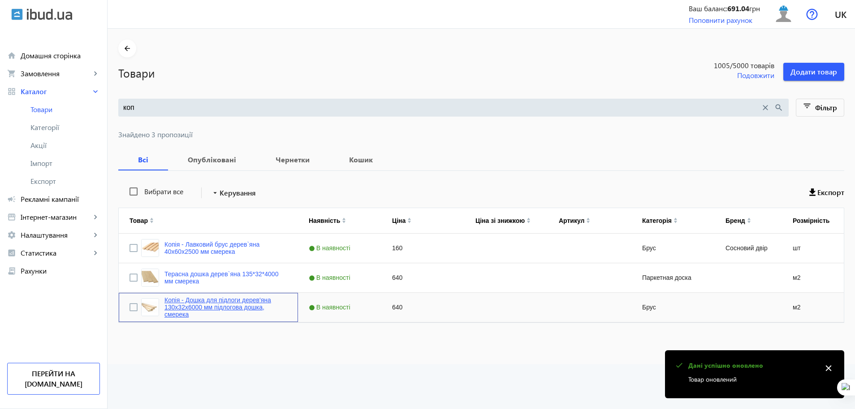
click at [233, 303] on link "Копія - Дошка для підлоги дерев'яна 130x32x6000 мм підлогова дошка, смерека" at bounding box center [225, 307] width 123 height 22
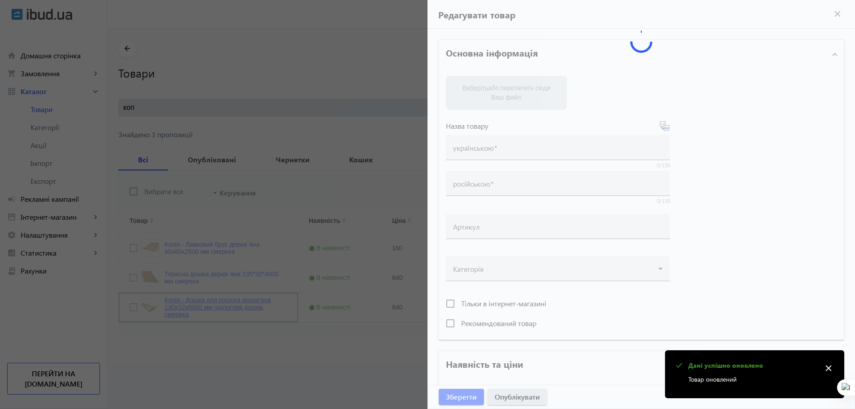
type input "Копія - Дошка для підлоги дерев'яна 130x32x6000 мм підлогова дошка, смерека"
type input "Копия - Доска для пола деревянный 130x32x6000 мм, половая доска ель"
type input "640"
type input "вагонка безшовна, вагонка, вагонка для фасаду, колір дерева, поліматеріали, буд…"
type input "вагонка бесшовная, вагонка, вагонка для фасада, цвет дерева, полиматериалы, стр…"
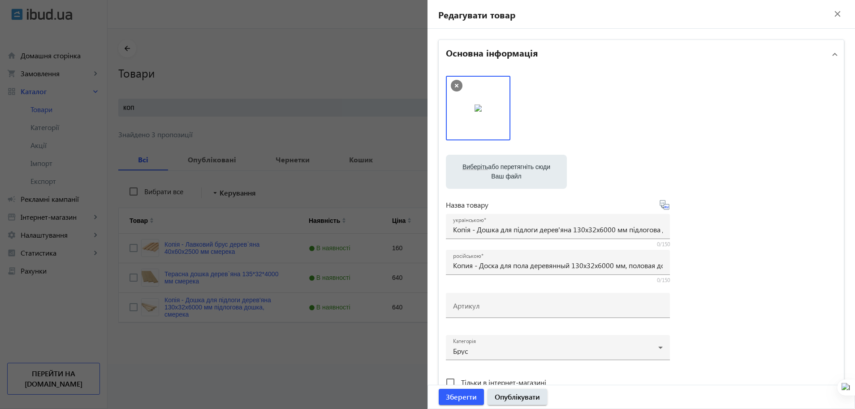
drag, startPoint x: 471, startPoint y: 232, endPoint x: 392, endPoint y: 227, distance: 79.4
click at [392, 227] on mat-sidenav-container "arrow_back Товари 1005 /5000 товарів Подовжити Додати товар коп close search fi…" at bounding box center [481, 196] width 747 height 335
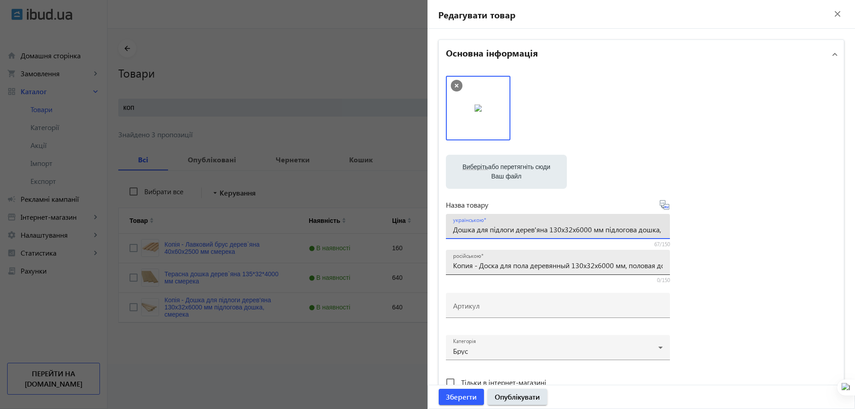
type input "Дошка для підлоги дерев'яна 130x32x6000 мм підлогова дошка, смерека"
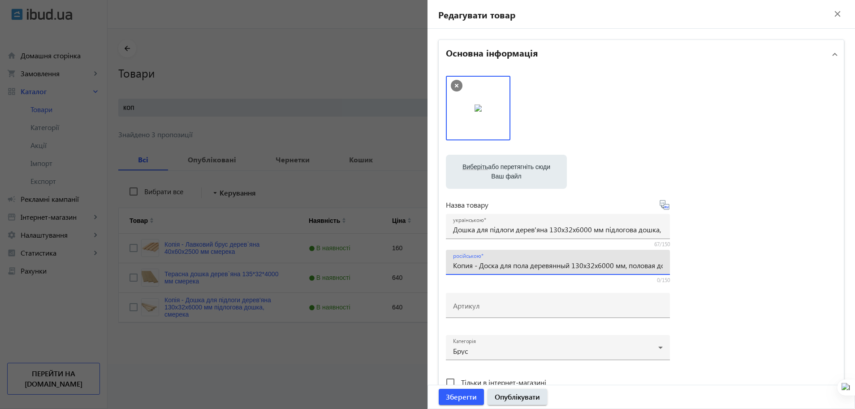
drag, startPoint x: 478, startPoint y: 265, endPoint x: 412, endPoint y: 268, distance: 66.4
click at [412, 268] on mat-sidenav-container "arrow_back Товари 1005 /5000 товарів Подовжити Додати товар коп close search fi…" at bounding box center [481, 196] width 747 height 335
type input "Доска для пола деревянный 130x32x6000 мм, половая доска ель"
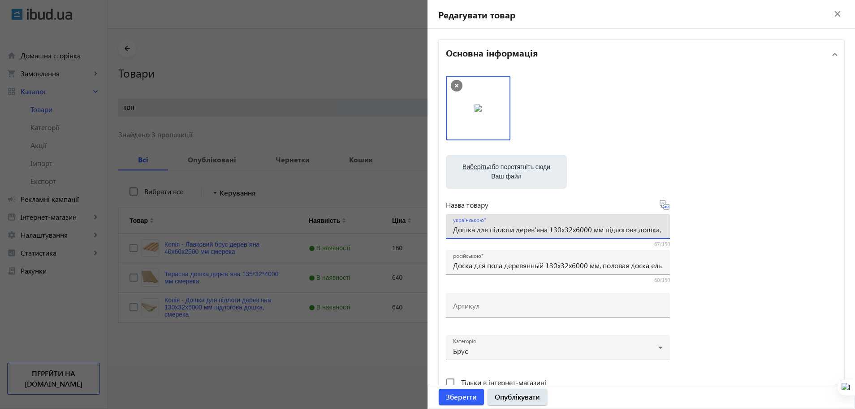
drag, startPoint x: 548, startPoint y: 228, endPoint x: 589, endPoint y: 228, distance: 41.2
click at [589, 228] on input "Дошка для підлоги дерев'яна 130x32x6000 мм підлогова дошка, смерека" at bounding box center [558, 228] width 210 height 9
paste input "5*32*4000"
type input "Дошка для підлоги дерев'яна 135*32*4000 мм підлогова дошка, смерека"
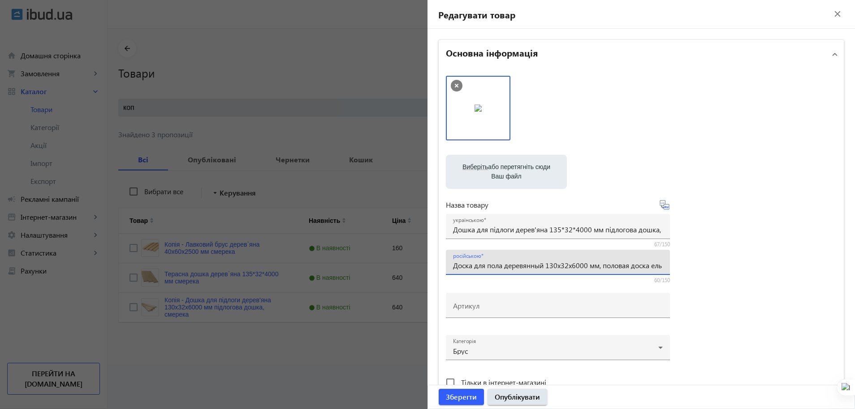
drag, startPoint x: 545, startPoint y: 267, endPoint x: 589, endPoint y: 265, distance: 43.9
click at [589, 265] on input "Доска для пола деревянный 130x32x6000 мм, половая доска ель" at bounding box center [558, 264] width 210 height 9
paste input "5*32*4"
type input "Доска для пола деревянный 135*32*4000 мм, половая доска ель"
paste input "135*32*4000"
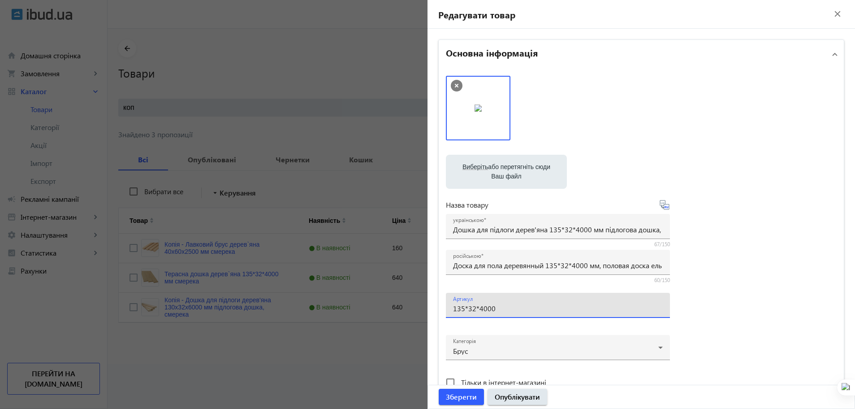
click at [518, 310] on input "135*32*4000" at bounding box center [558, 307] width 210 height 9
click at [476, 308] on input "135*32*4000" at bounding box center [558, 307] width 210 height 9
type input "13532-4000"
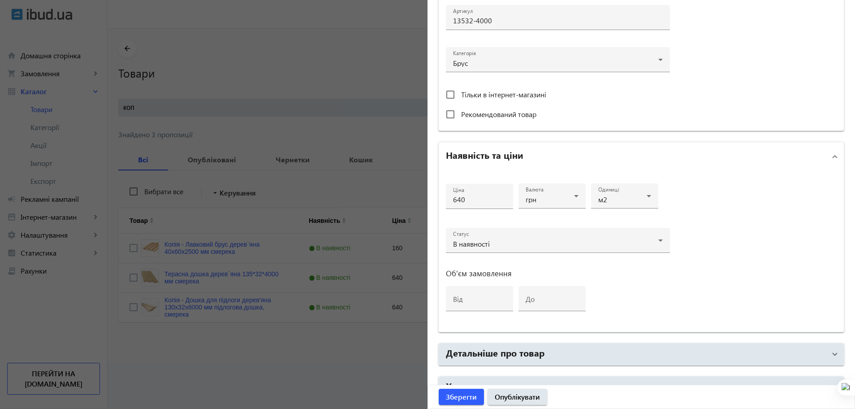
scroll to position [339, 0]
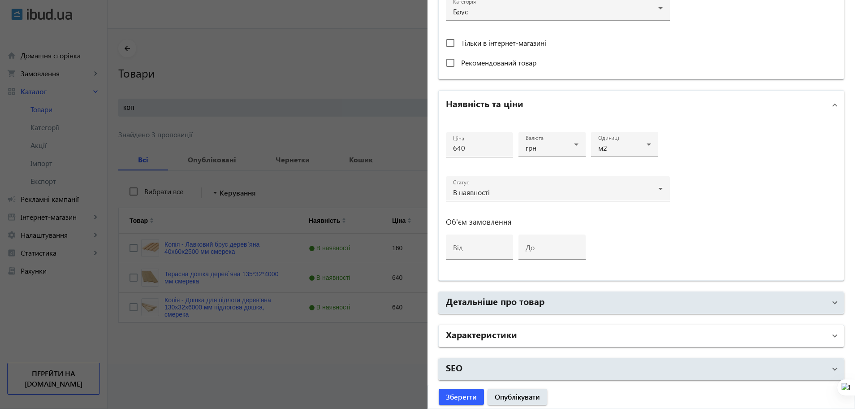
click at [618, 336] on mat-panel-title "Характеристики" at bounding box center [636, 336] width 380 height 16
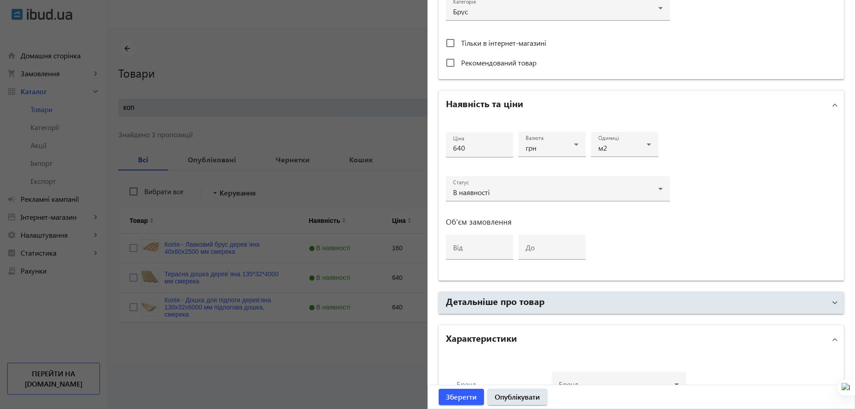
scroll to position [428, 0]
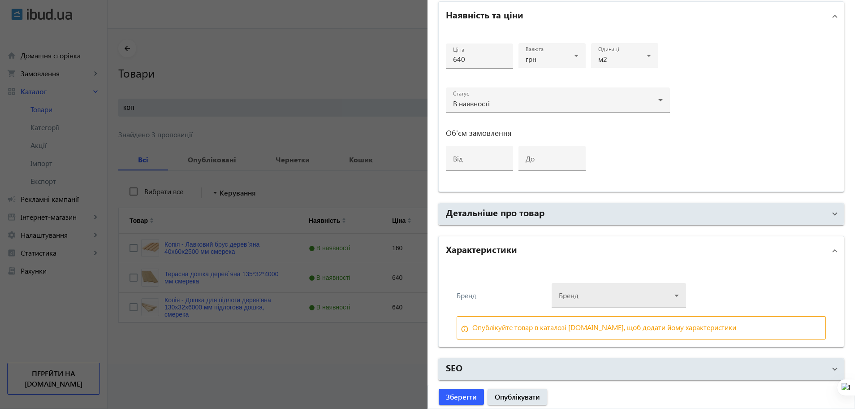
click at [560, 301] on div at bounding box center [619, 292] width 120 height 32
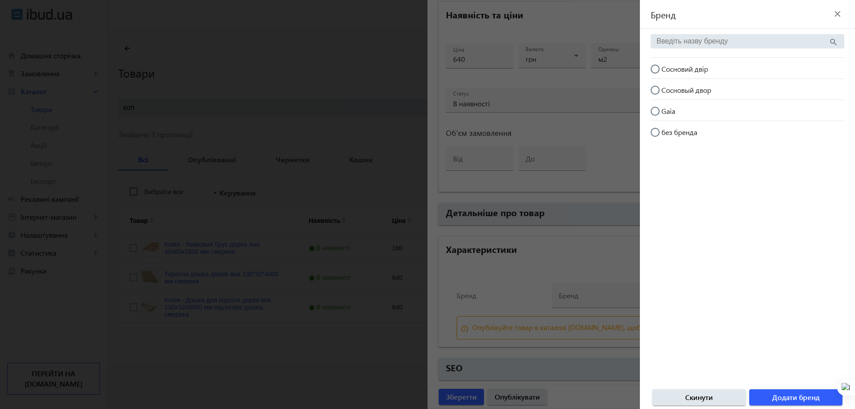
click at [672, 70] on span "Сосновий двір" at bounding box center [684, 68] width 47 height 9
click at [669, 70] on input "Сосновий двір" at bounding box center [660, 74] width 18 height 18
radio input "true"
click at [770, 395] on span "button" at bounding box center [795, 397] width 93 height 22
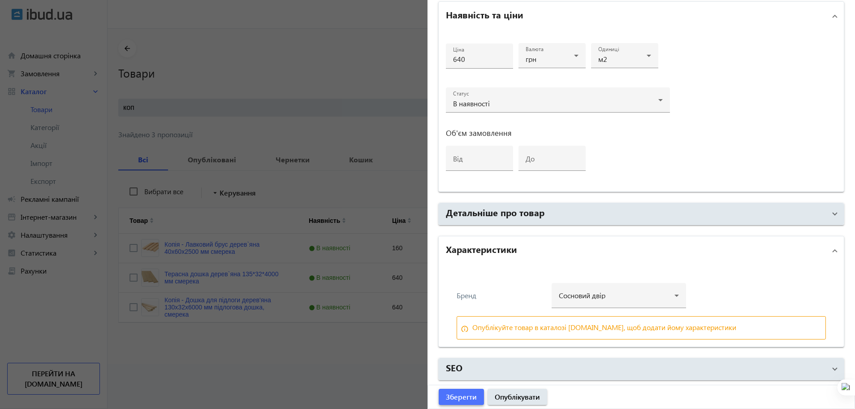
click at [455, 394] on span "Зберегти" at bounding box center [461, 397] width 31 height 10
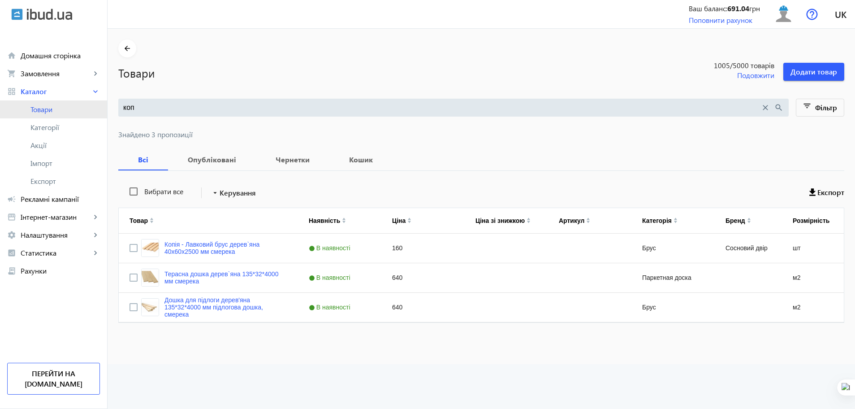
click at [46, 110] on span "Товари" at bounding box center [64, 109] width 69 height 9
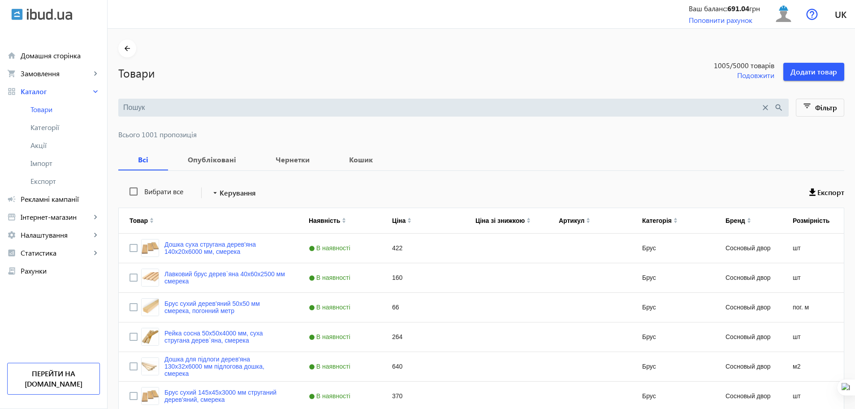
click at [169, 103] on input "search" at bounding box center [441, 108] width 637 height 10
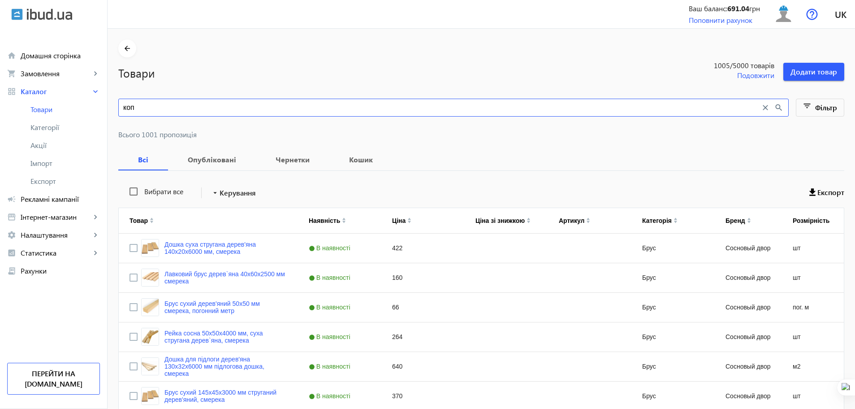
type input "коп"
click at [169, 103] on input "коп" at bounding box center [441, 108] width 637 height 10
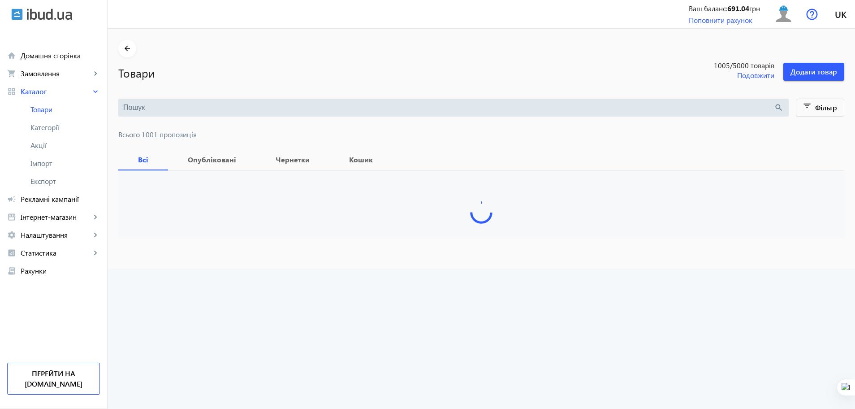
click at [214, 99] on div "search" at bounding box center [453, 108] width 670 height 18
click at [214, 105] on input "search" at bounding box center [448, 108] width 651 height 10
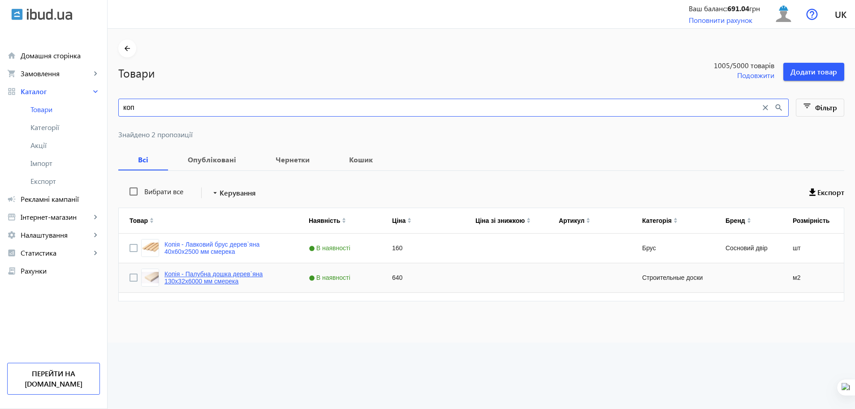
type input "коп"
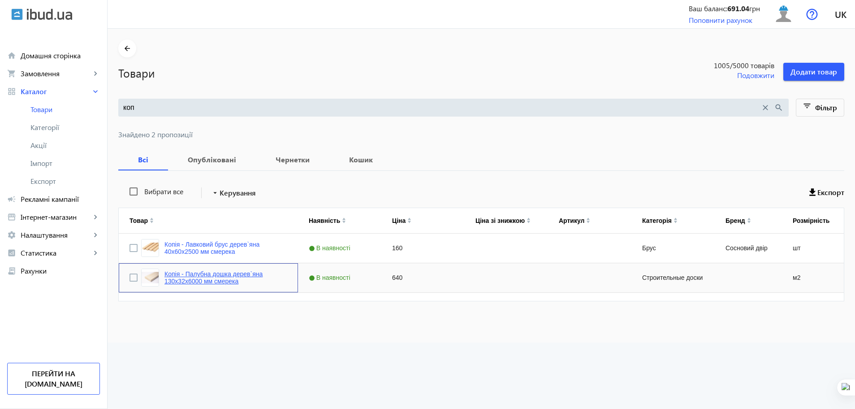
click at [206, 275] on link "Копія - Палубна дошка дерев`яна 130x32x6000 мм смерека" at bounding box center [225, 277] width 123 height 14
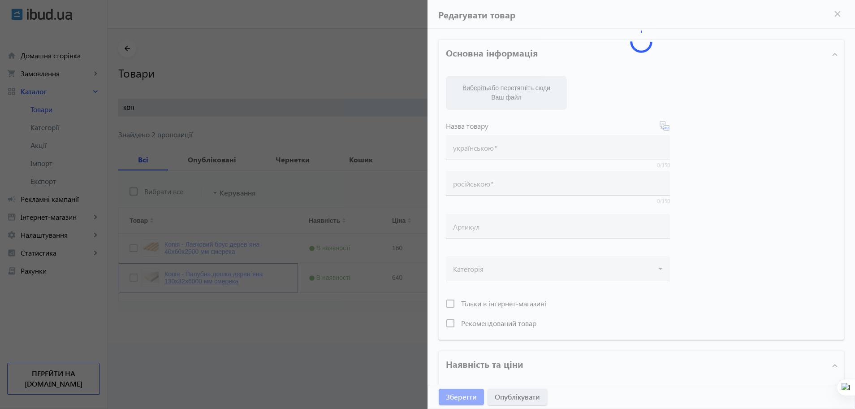
type input "Копія - Палубна дошка дерев`яна 130x32x6000 мм смерека"
type input "Копия - Палубная доска деревянная 130x32x6000 мм ель"
type input "640"
type input "loremip dolorsit, ametcon, adipisc eli seddoe, tempo incidi, utlaboreetdol, mag…"
type input "loremip dolorsita, consect, adipisc eli seddoe, temp incidi, utlaboreetdol, mag…"
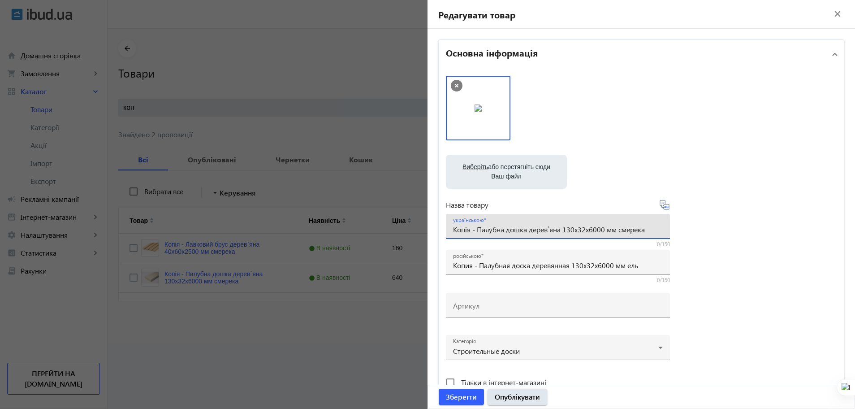
click at [474, 230] on input "Копія - Палубна дошка дерев`яна 130x32x6000 мм смерека" at bounding box center [558, 228] width 210 height 9
type input "Палубна дошка дерев`яна 130x32x6000 мм смерека"
click at [477, 268] on input "Копия - Палубная доска деревянная 130x32x6000 мм ель" at bounding box center [558, 264] width 210 height 9
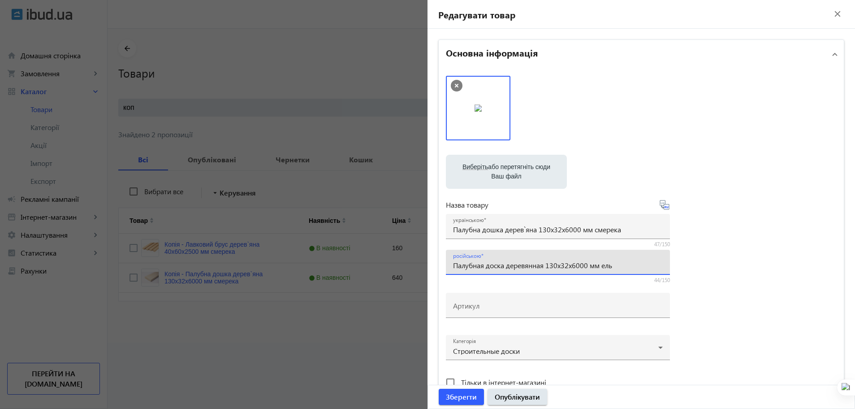
type input "Палубная доска деревянная 130x32x6000 мм ель"
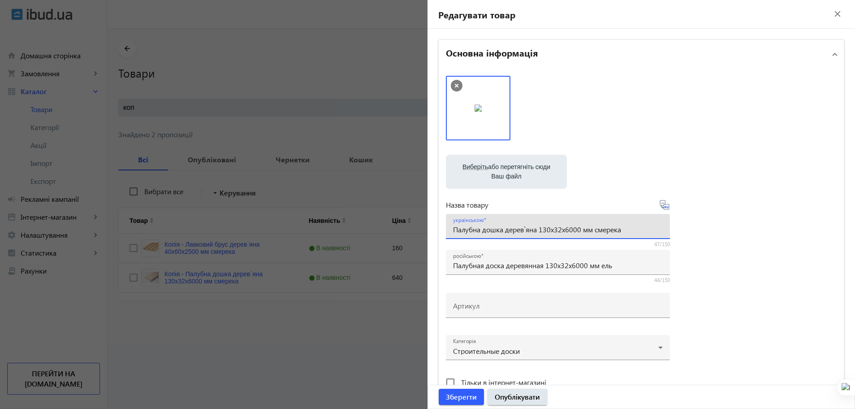
drag, startPoint x: 540, startPoint y: 232, endPoint x: 580, endPoint y: 235, distance: 40.9
click at [580, 235] on div "українською Палубна дошка дерев`яна 130x32x6000 мм смерека" at bounding box center [558, 226] width 210 height 25
paste input "5*32*4"
type input "Палубна дошка дерев`яна 135*32*4000 мм смерека"
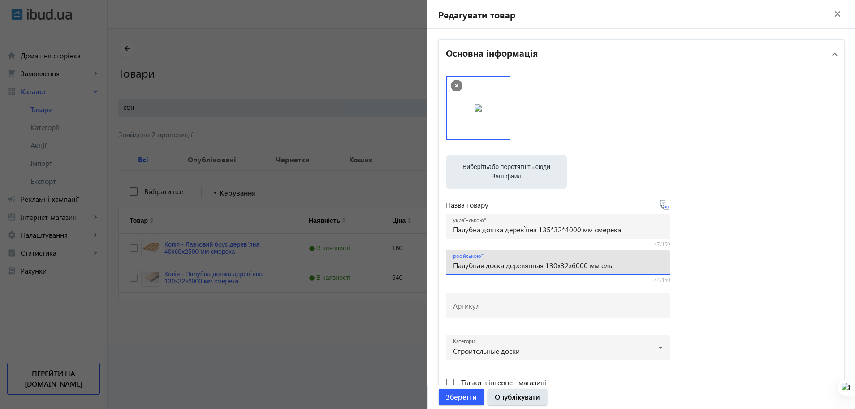
drag, startPoint x: 546, startPoint y: 266, endPoint x: 586, endPoint y: 269, distance: 39.5
click at [586, 269] on input "Палубная доска деревянная 130x32x6000 мм ель" at bounding box center [558, 264] width 210 height 9
paste input "5*32*4"
paste input "135*32*4000"
type input "Палубная доска деревянная 135*32*4000135*32*4000 мм ель"
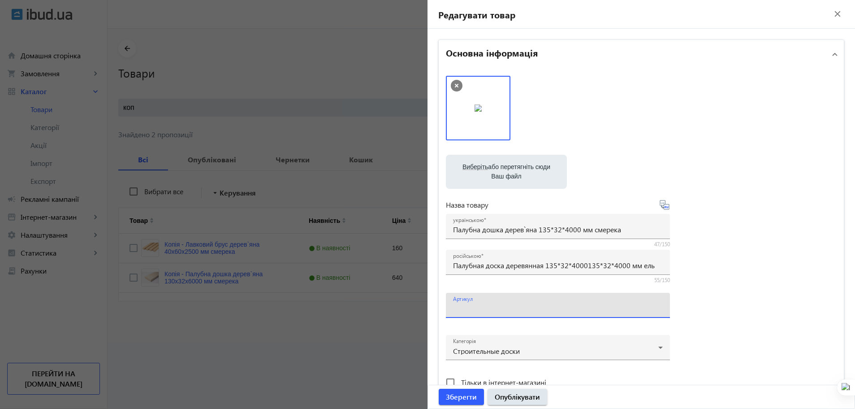
click at [503, 311] on input "Артикул" at bounding box center [558, 307] width 210 height 9
paste input "135*32*4000"
click at [474, 311] on input "135*32*4000" at bounding box center [558, 307] width 210 height 9
type input "13532-4000"
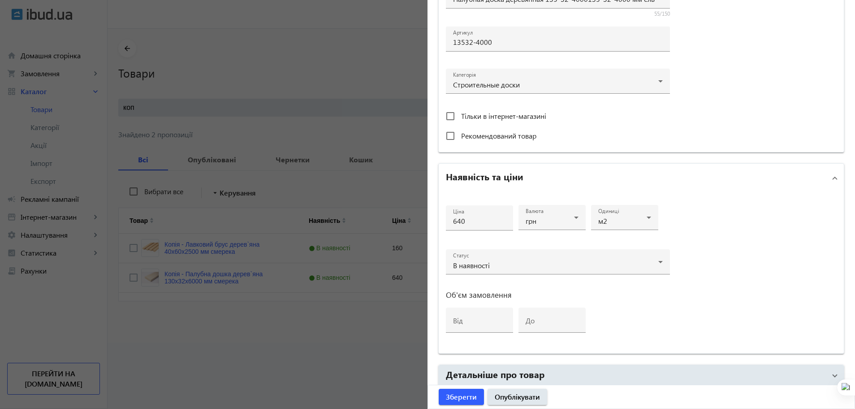
scroll to position [339, 0]
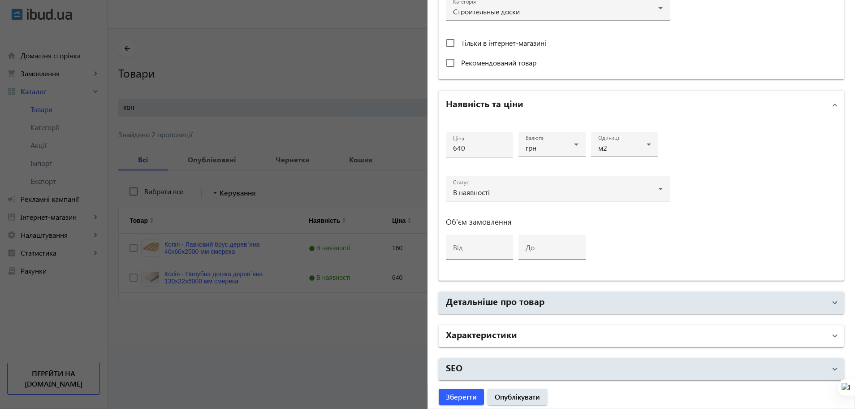
click at [571, 339] on mat-panel-title "Характеристики" at bounding box center [636, 336] width 380 height 16
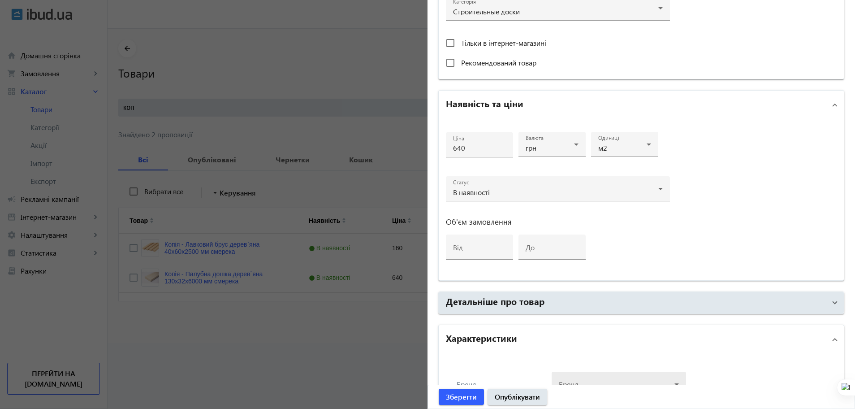
click at [628, 371] on div at bounding box center [619, 380] width 120 height 32
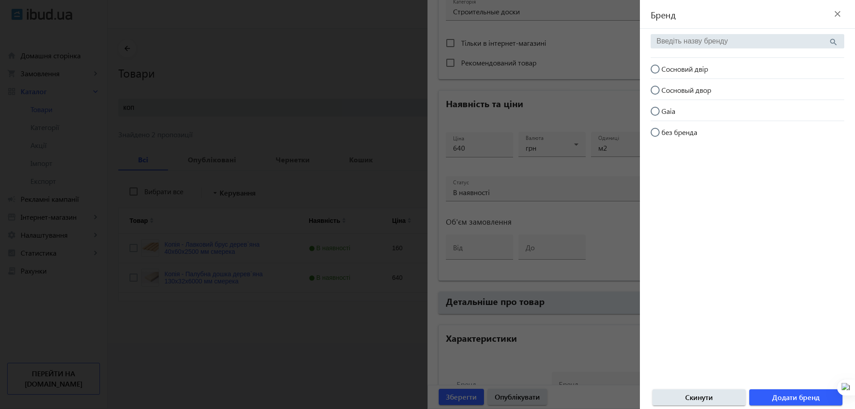
click at [693, 69] on span "Сосновий двір" at bounding box center [684, 68] width 47 height 9
click at [669, 69] on input "Сосновий двір" at bounding box center [660, 74] width 18 height 18
radio input "true"
click at [805, 398] on span "Додати бренд" at bounding box center [795, 397] width 47 height 10
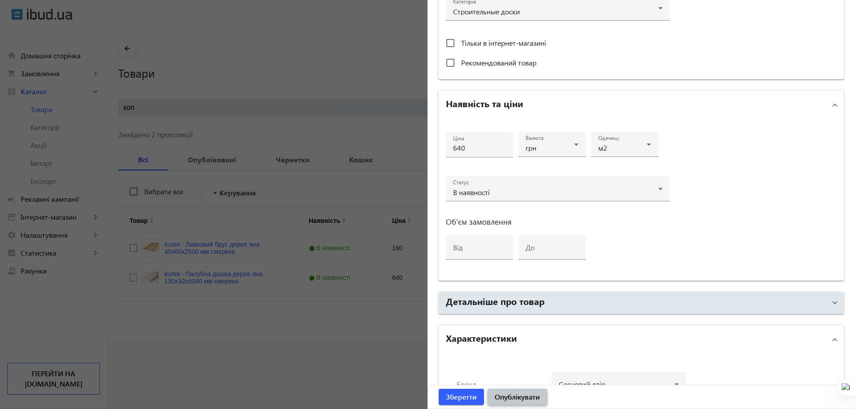
click at [526, 399] on span "Опублікувати" at bounding box center [517, 397] width 45 height 10
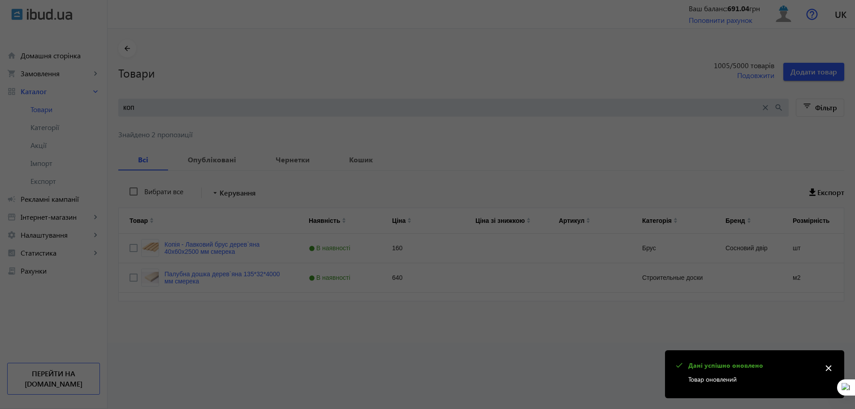
scroll to position [0, 0]
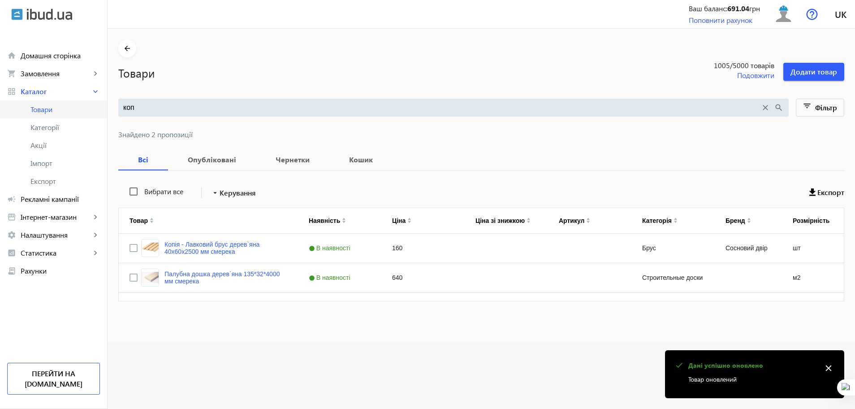
click at [30, 109] on link "Товари" at bounding box center [53, 109] width 107 height 18
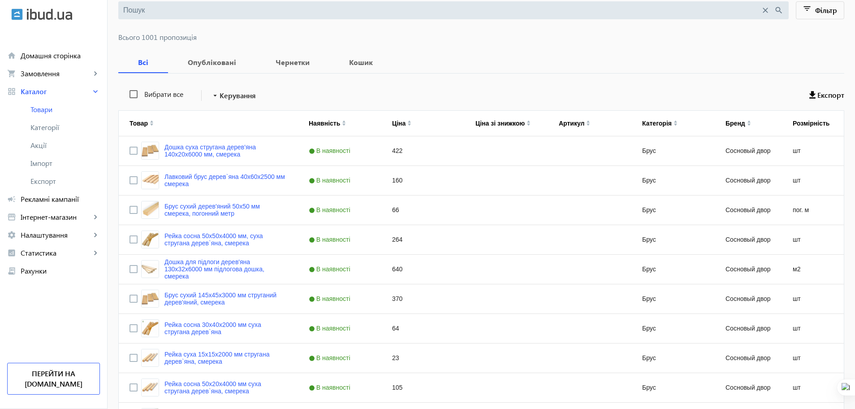
scroll to position [89, 0]
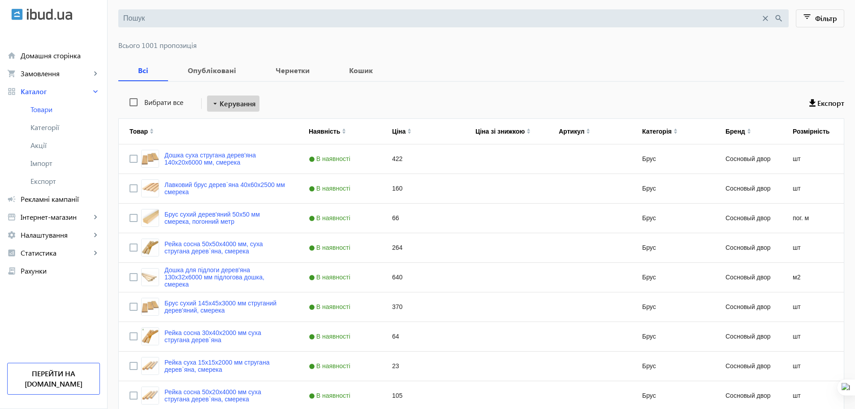
click at [224, 104] on span "Керування" at bounding box center [238, 103] width 36 height 11
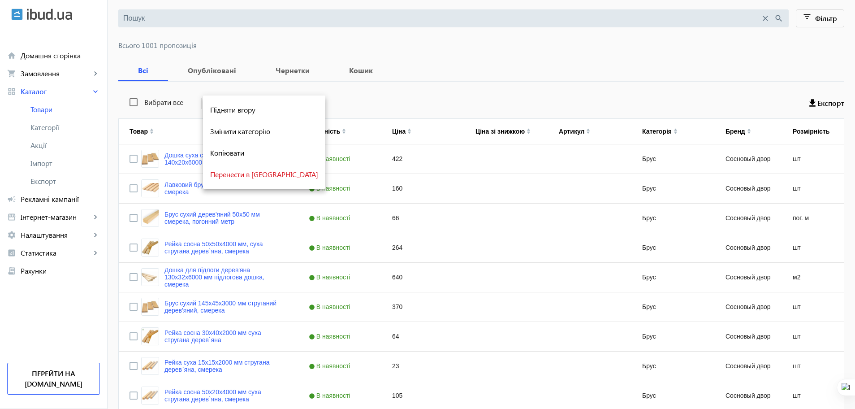
click at [60, 105] on div at bounding box center [427, 204] width 855 height 409
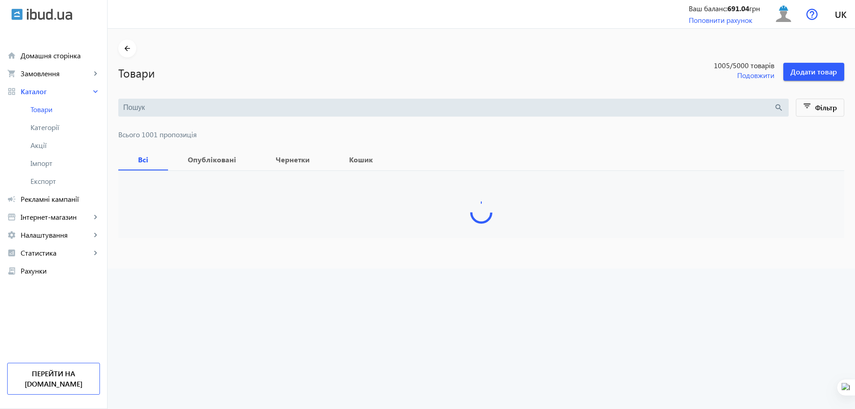
paste input "135*32*4000"
click at [161, 109] on input "search" at bounding box center [448, 108] width 651 height 10
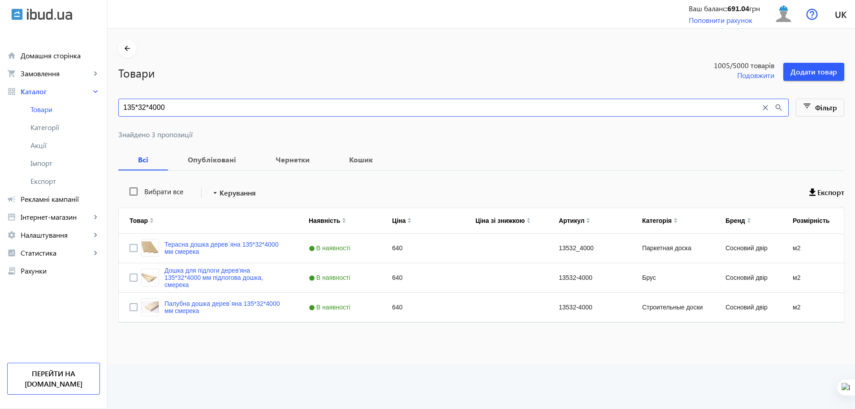
type input "135*32*4000"
